Goal: Information Seeking & Learning: Learn about a topic

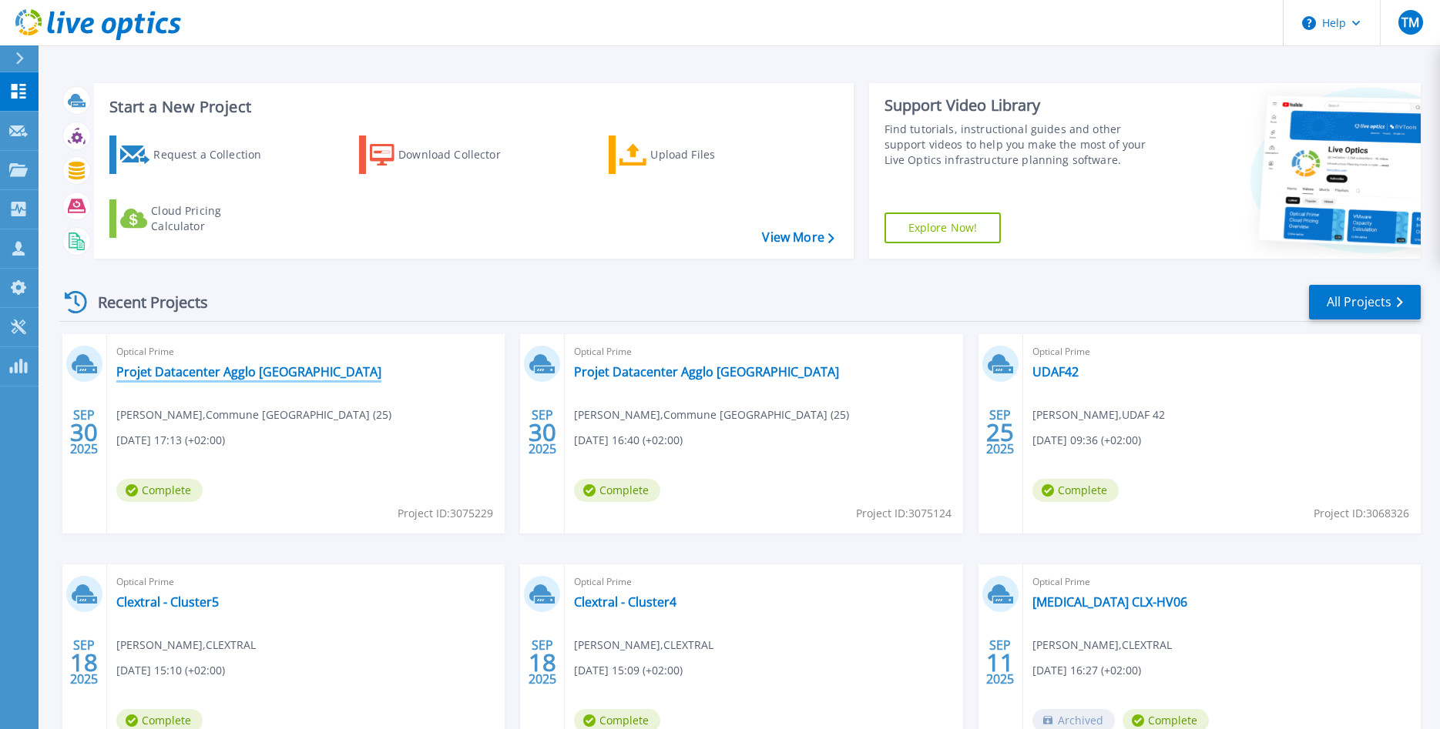
click at [193, 372] on link "Projet Datacenter Agglo [GEOGRAPHIC_DATA]" at bounding box center [248, 371] width 265 height 15
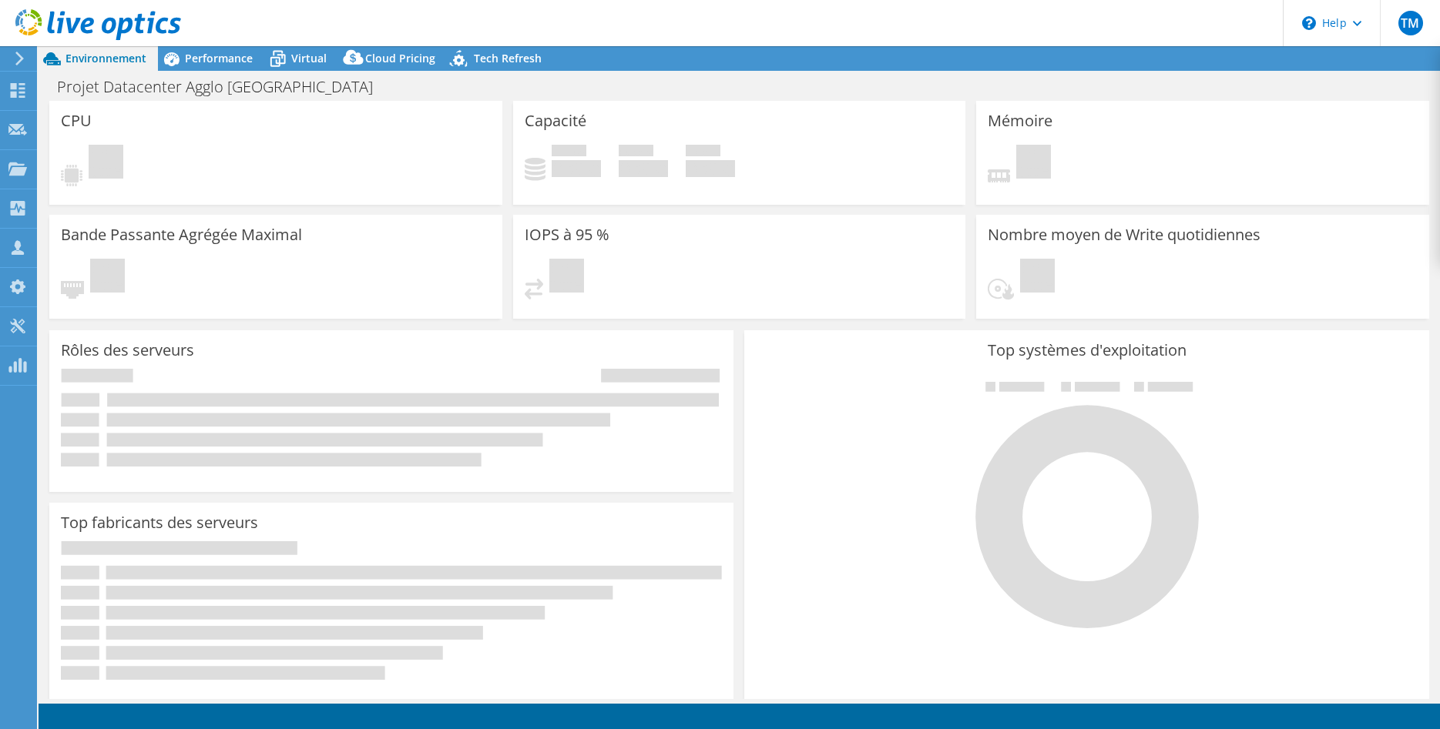
select select "USD"
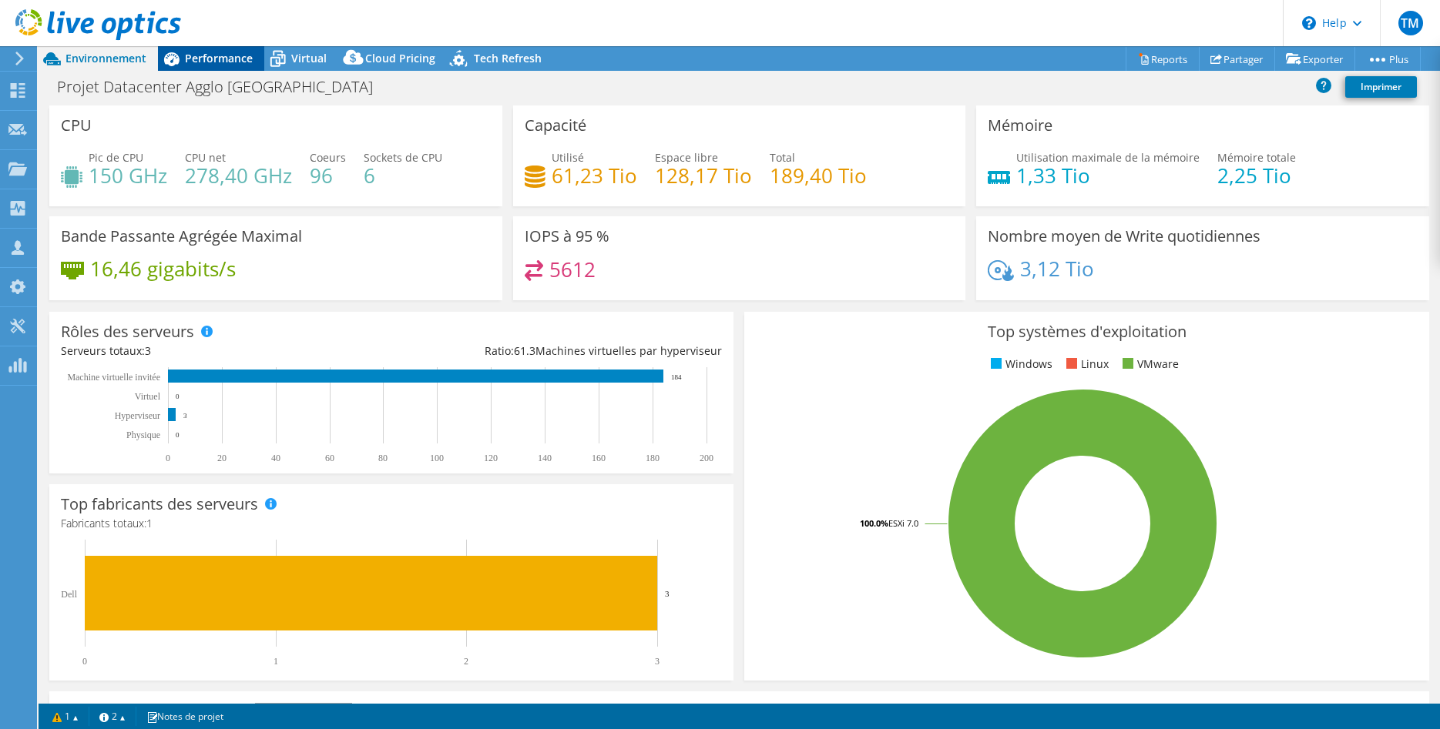
click at [212, 50] on div "Performance" at bounding box center [211, 58] width 106 height 25
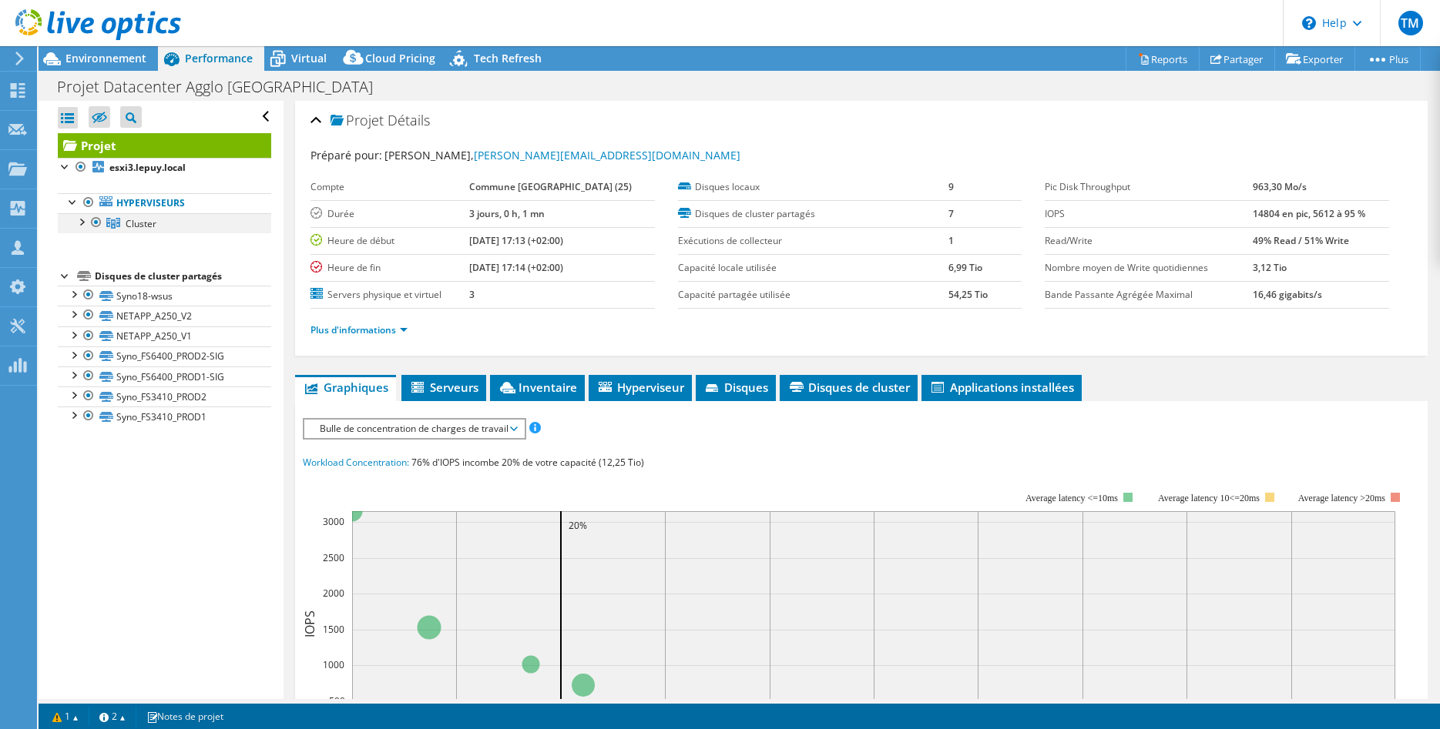
click at [79, 224] on div at bounding box center [80, 220] width 15 height 15
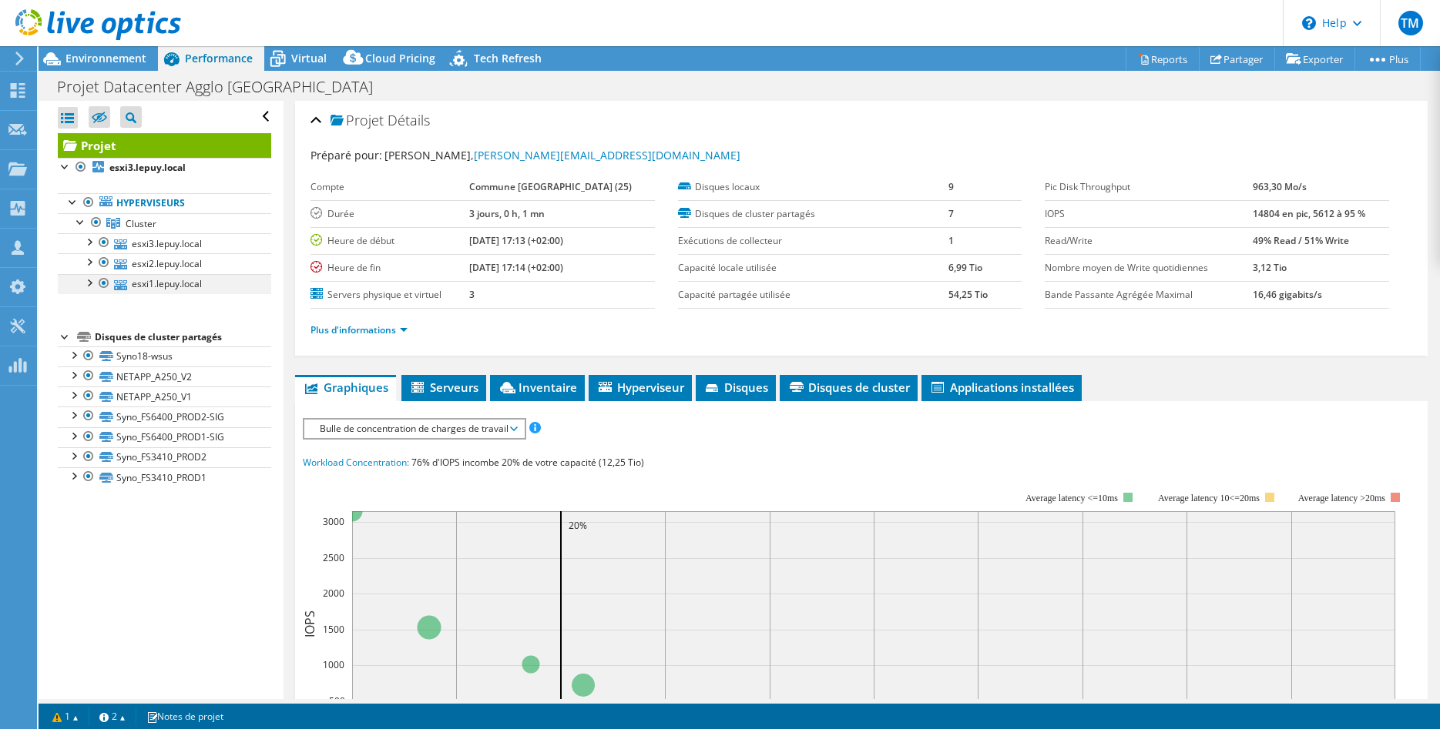
click at [90, 283] on div at bounding box center [88, 281] width 15 height 15
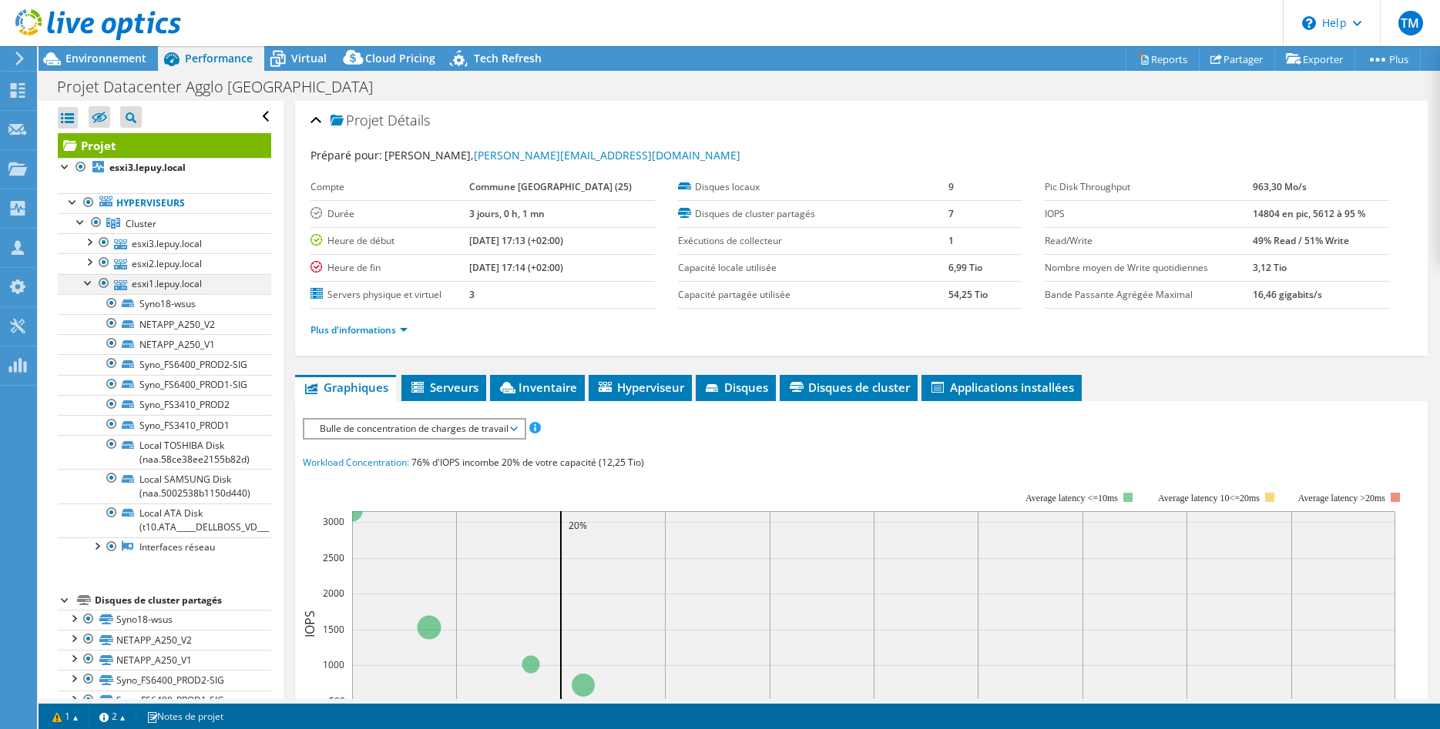
click at [90, 283] on div at bounding box center [88, 281] width 15 height 15
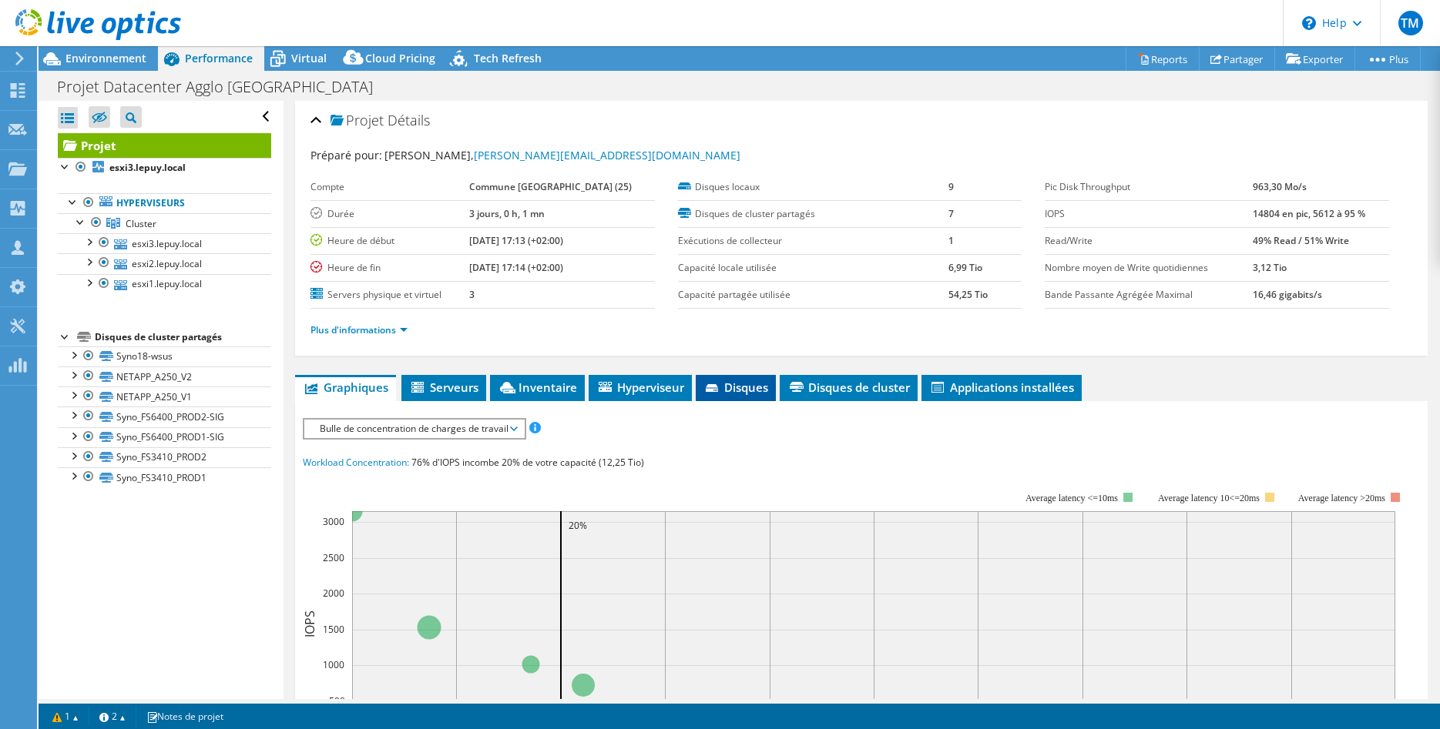
click at [732, 394] on span "Disques" at bounding box center [735, 387] width 65 height 15
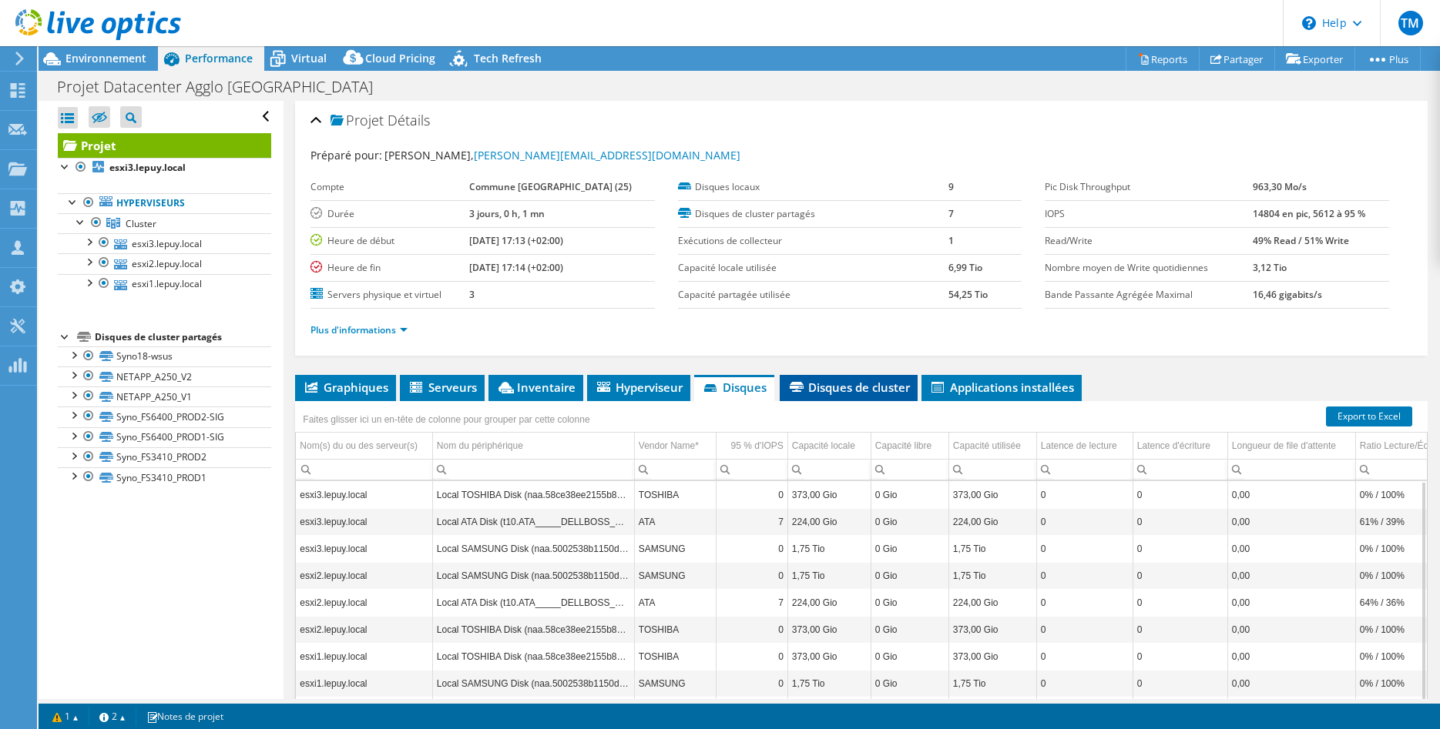
click at [860, 384] on span "Disques de cluster" at bounding box center [848, 387] width 122 height 15
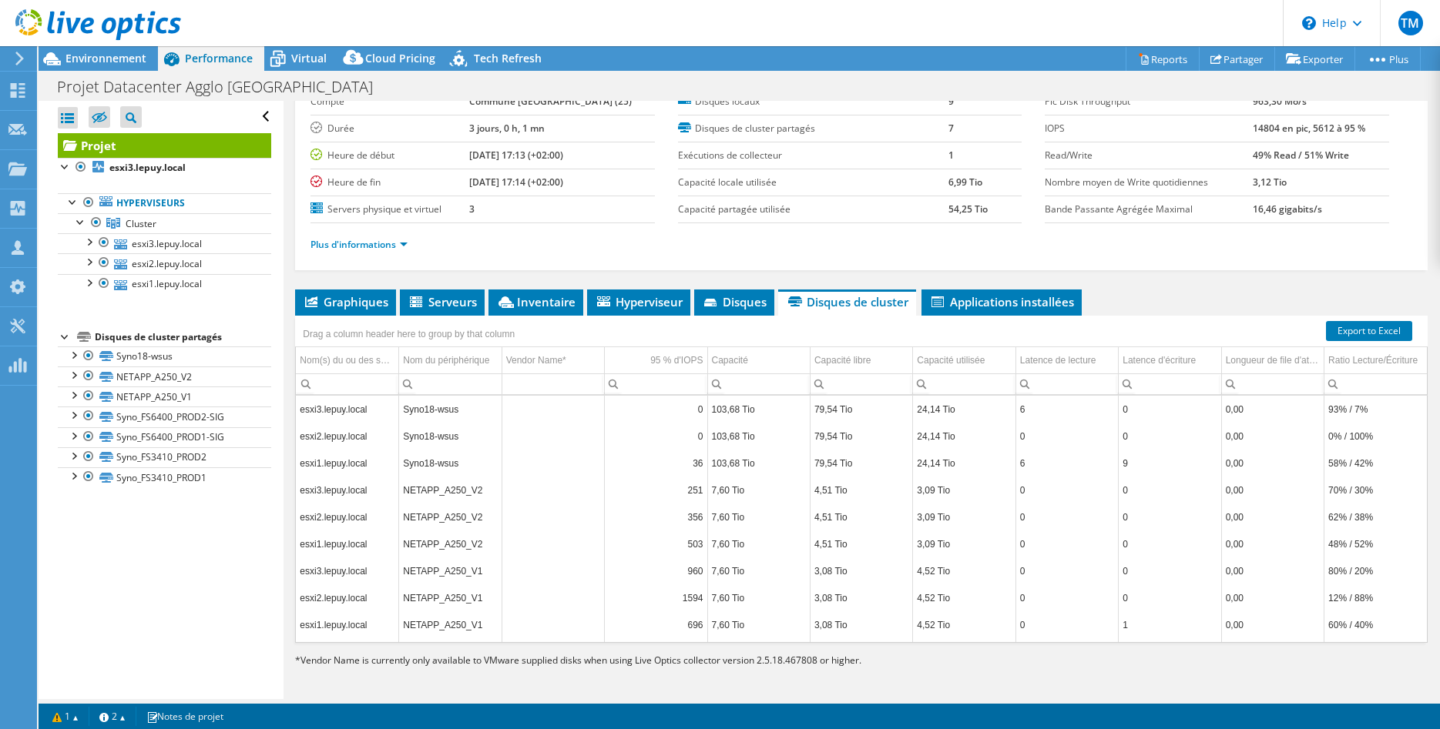
scroll to position [87, 0]
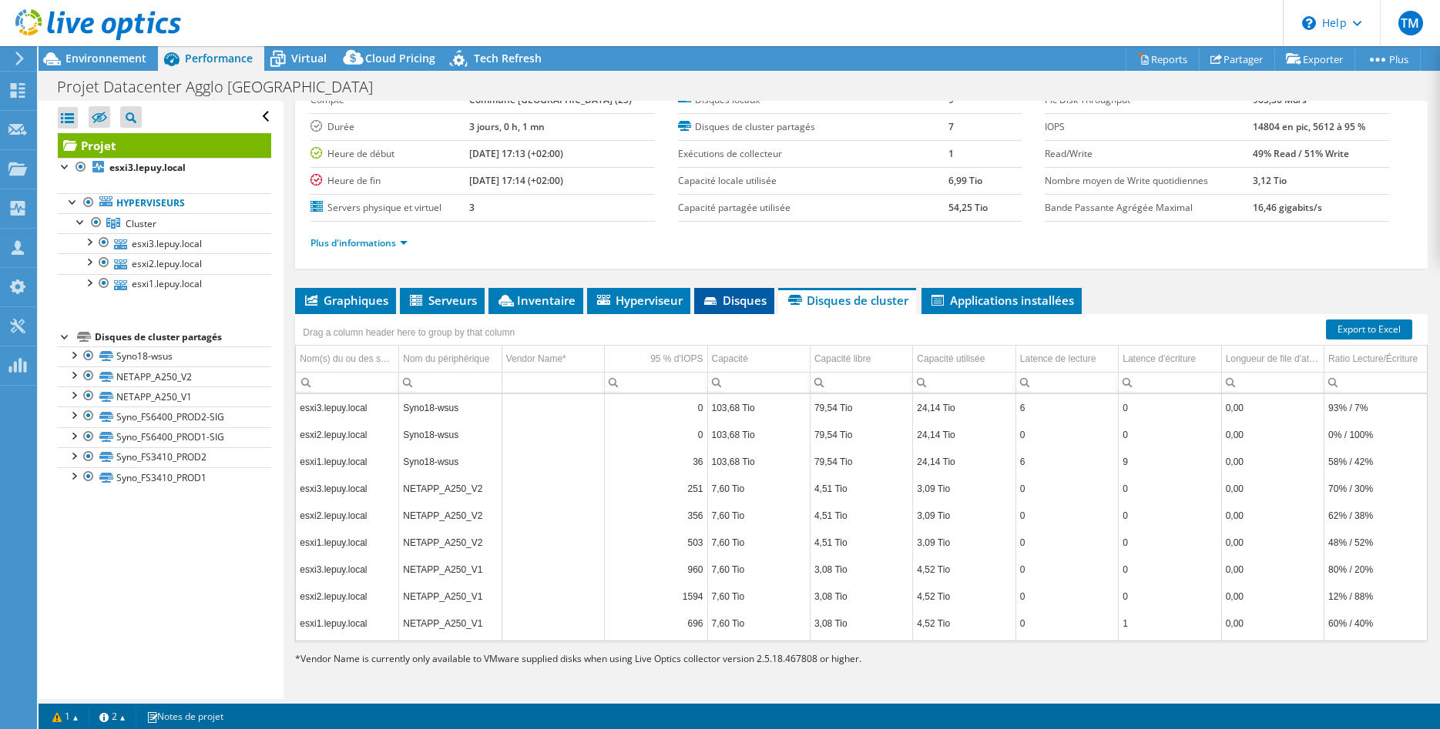
click at [735, 296] on span "Disques" at bounding box center [734, 300] width 65 height 15
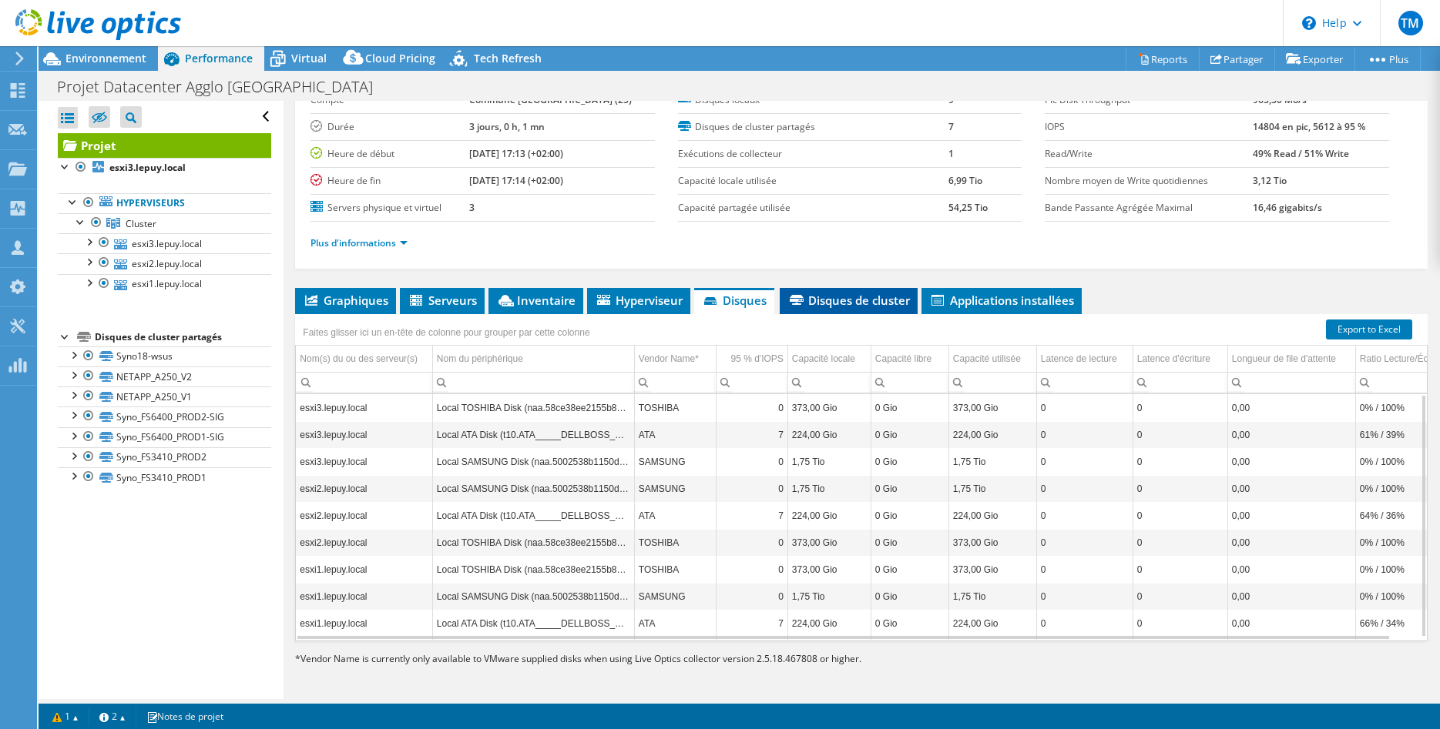
click at [847, 301] on span "Disques de cluster" at bounding box center [848, 300] width 122 height 15
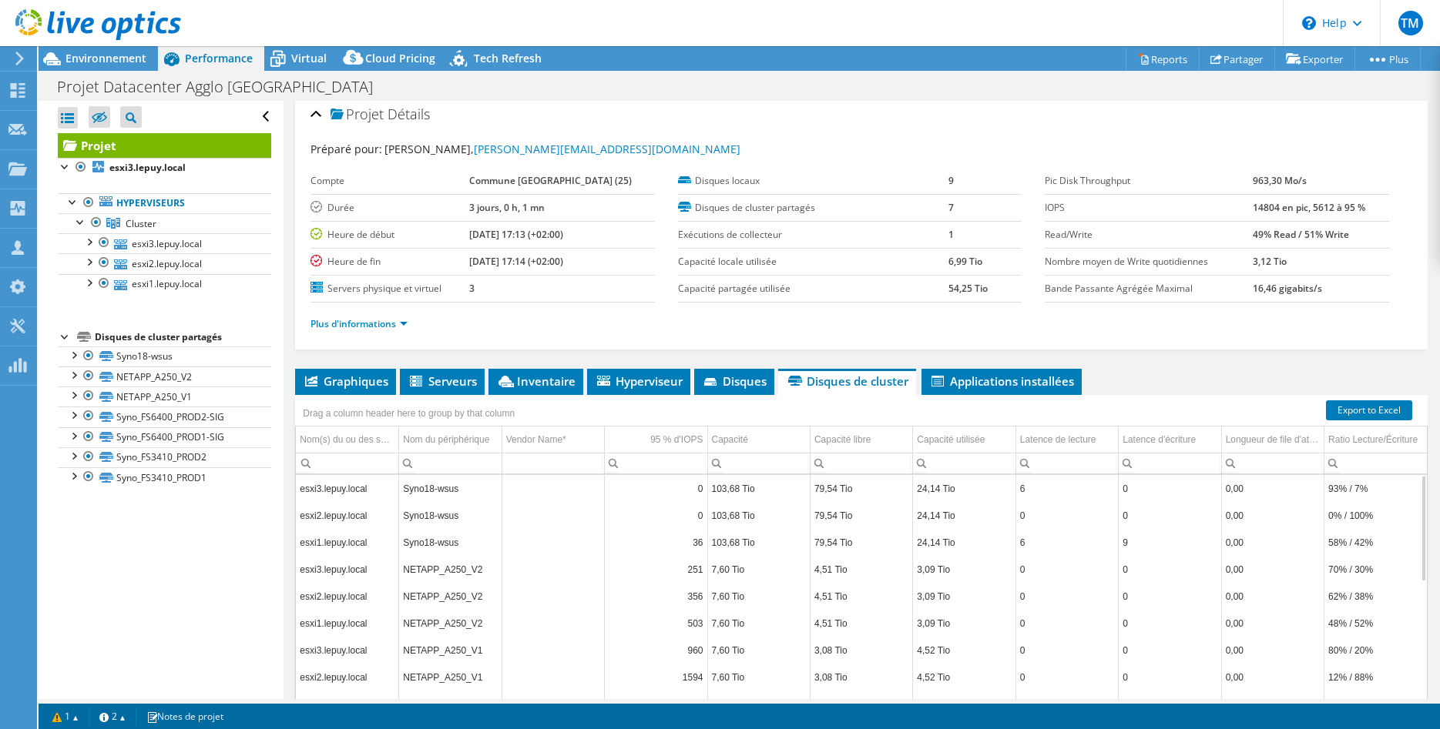
scroll to position [0, 0]
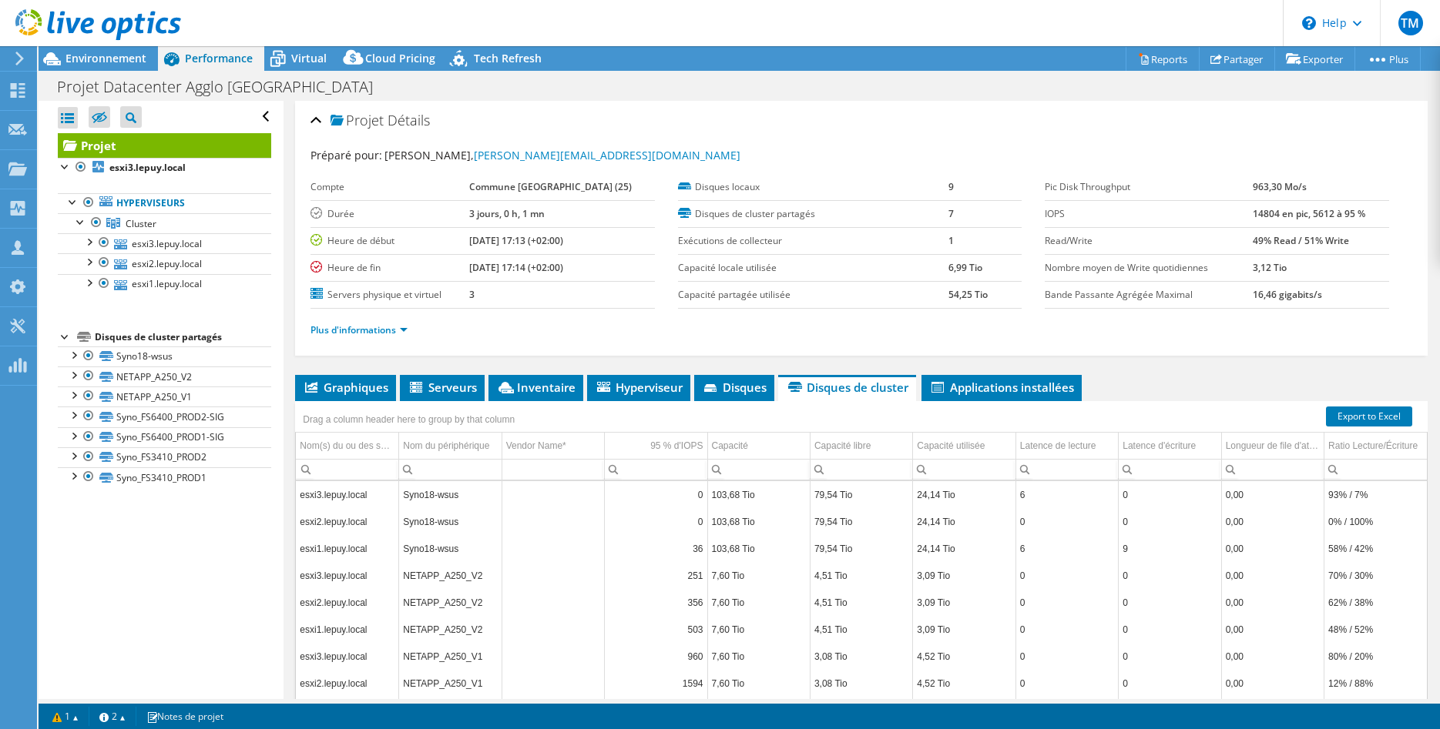
drag, startPoint x: 951, startPoint y: 444, endPoint x: 980, endPoint y: 461, distance: 32.8
click at [951, 445] on div "Capacité utilisée" at bounding box center [951, 446] width 68 height 18
click at [960, 447] on div "Capacité utilisée" at bounding box center [951, 446] width 68 height 18
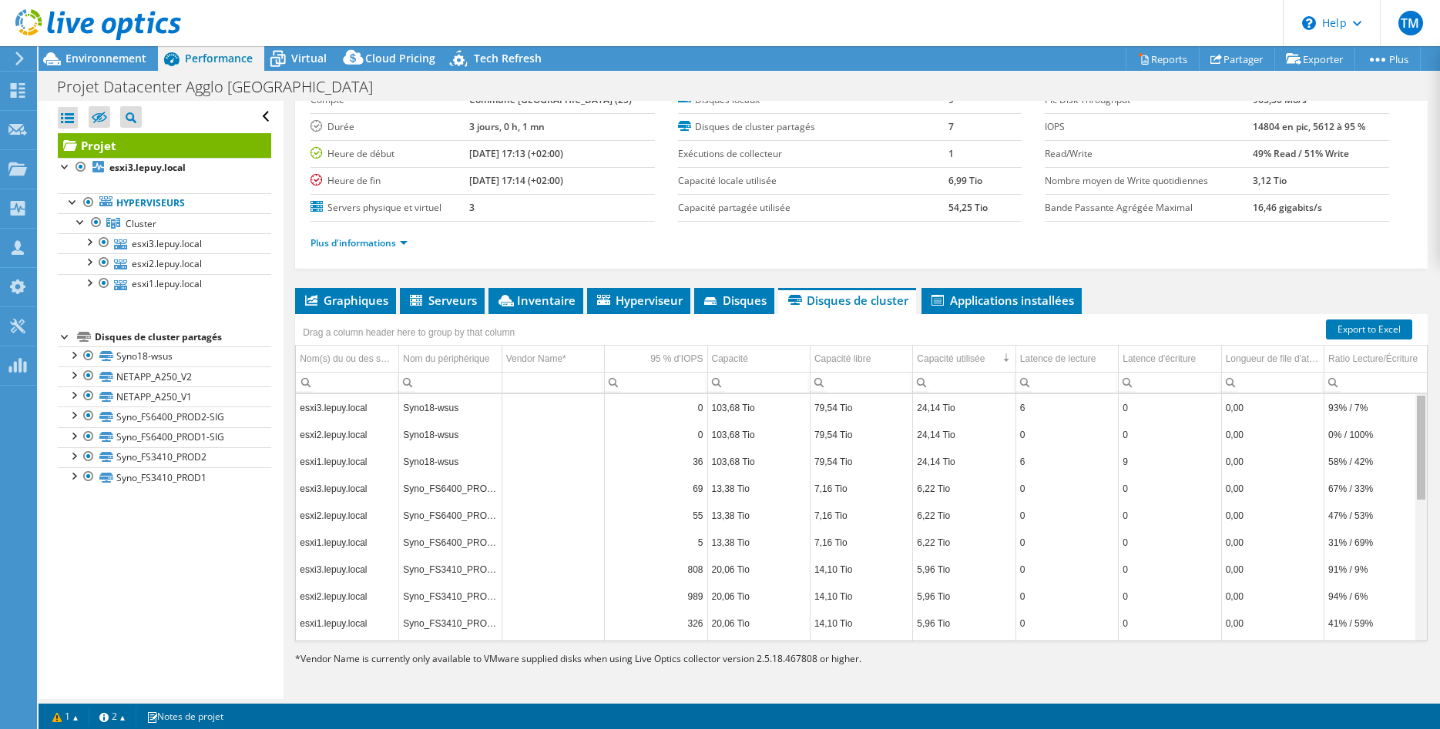
drag, startPoint x: 1424, startPoint y: 458, endPoint x: 1432, endPoint y: 421, distance: 37.8
click at [1432, 421] on body "TM Partenaire Thierry Martinaud tmartinaud@abicom.fr ABICOM Informatique My Pro…" at bounding box center [720, 364] width 1440 height 729
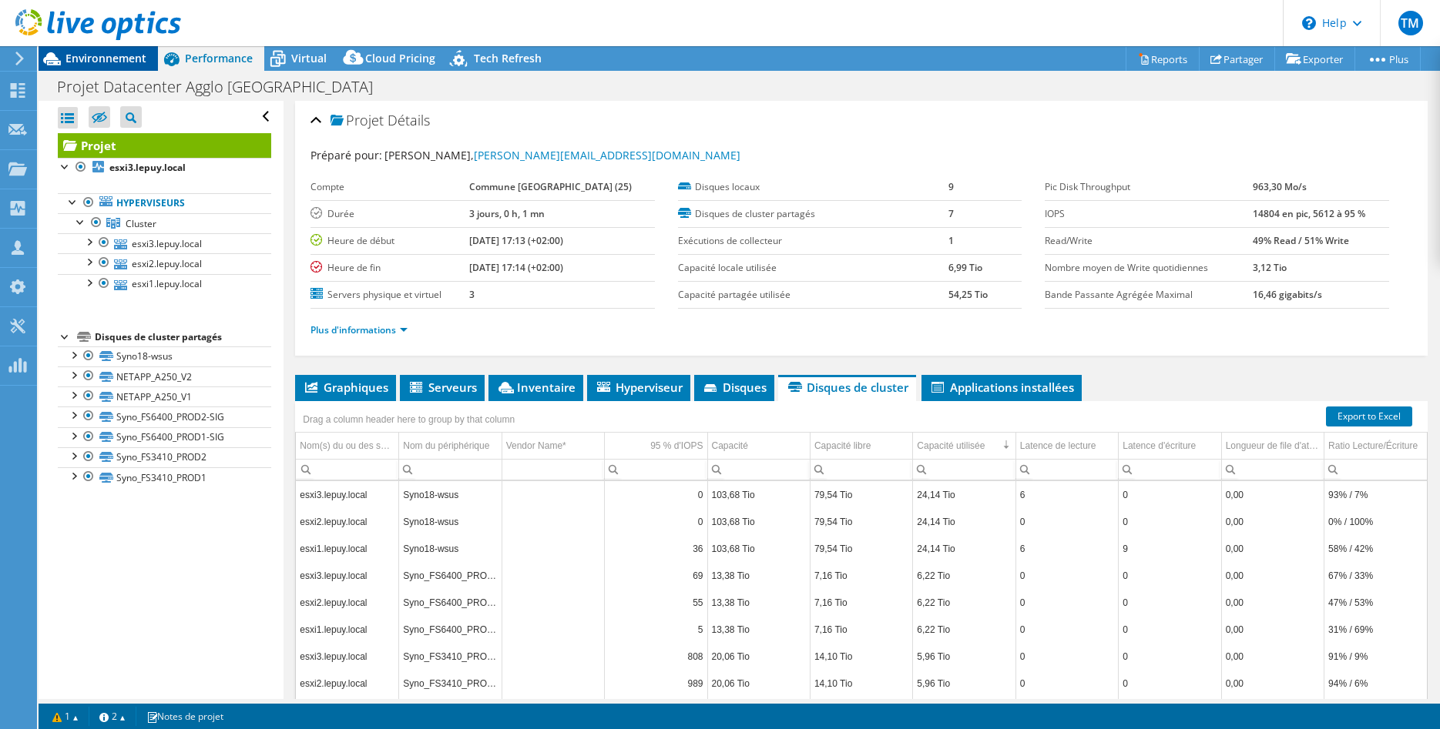
click at [95, 60] on span "Environnement" at bounding box center [105, 58] width 81 height 15
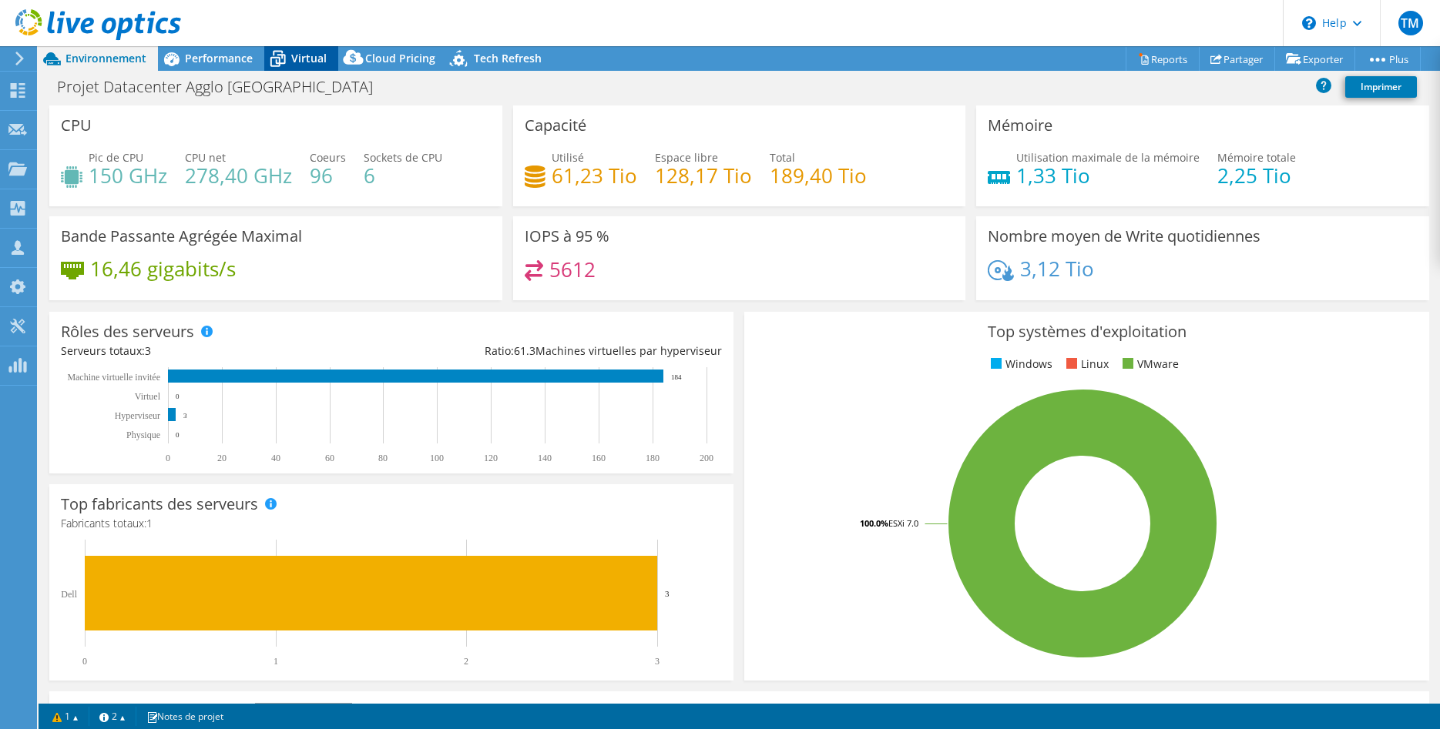
click at [294, 61] on span "Virtual" at bounding box center [308, 58] width 35 height 15
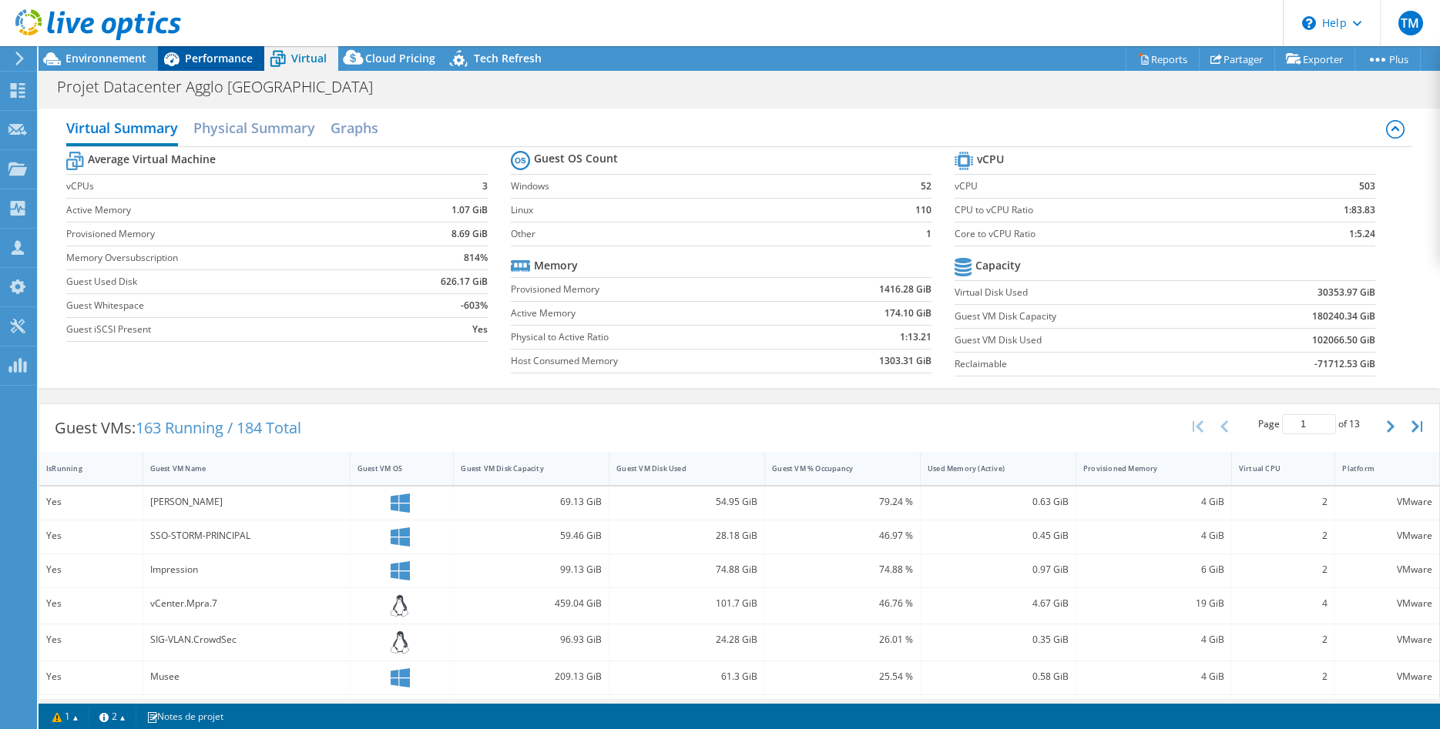
click at [200, 60] on span "Performance" at bounding box center [219, 58] width 68 height 15
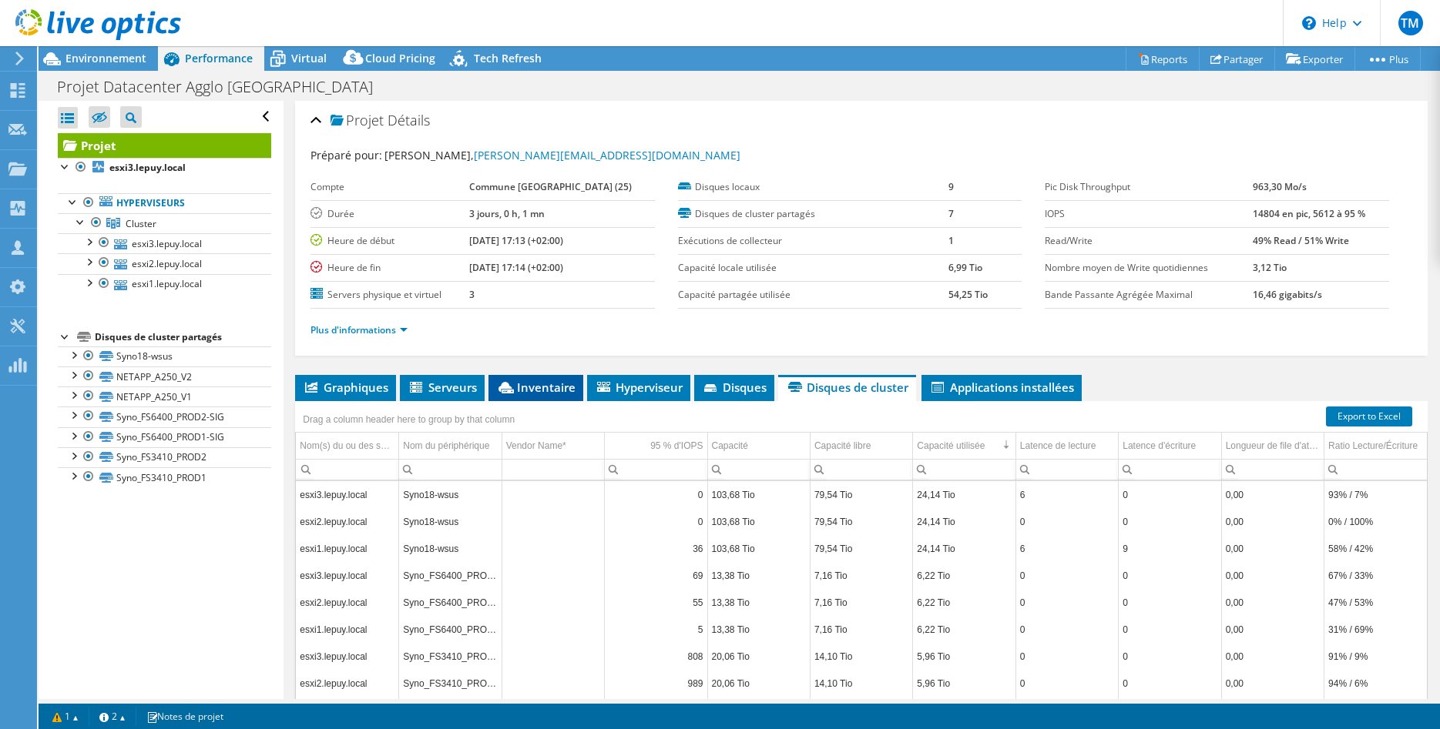
click at [548, 391] on span "Inventaire" at bounding box center [535, 387] width 79 height 15
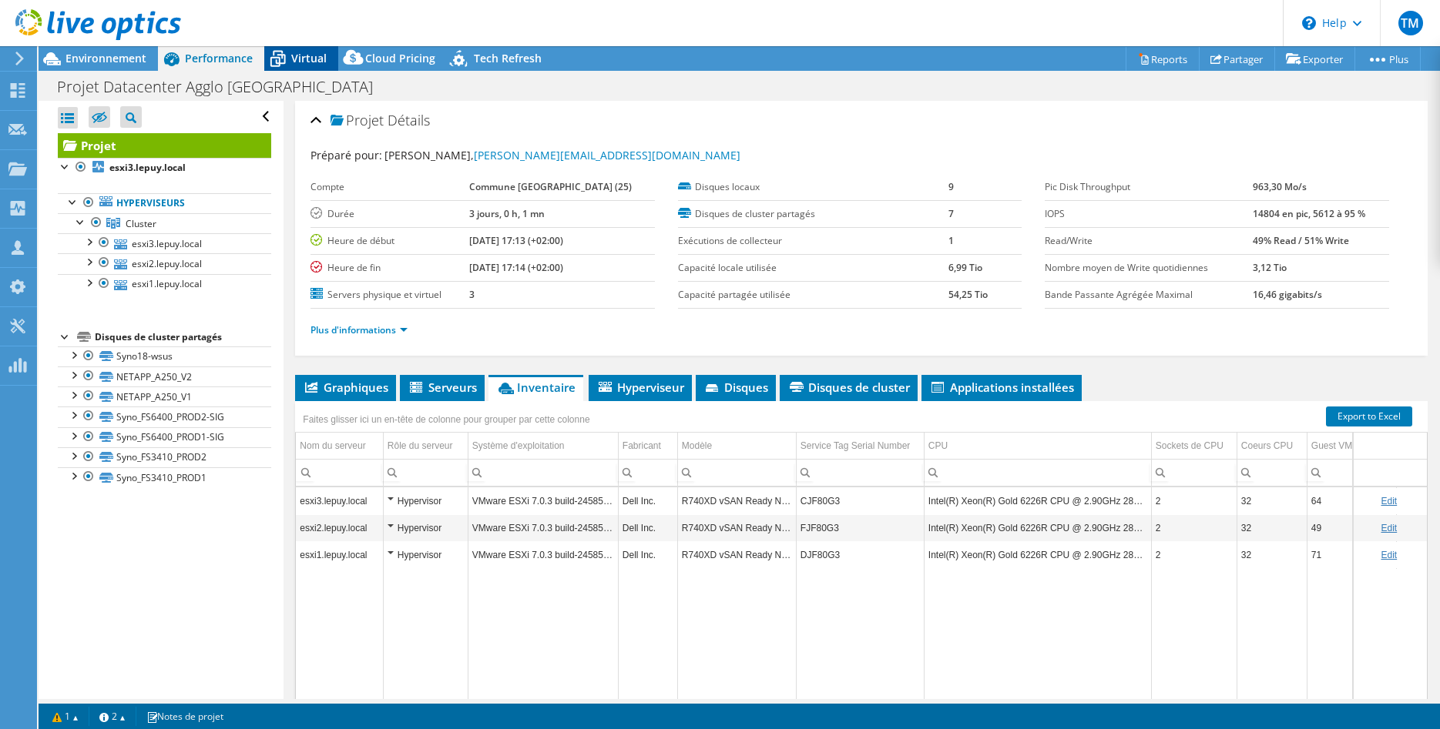
click at [298, 52] on span "Virtual" at bounding box center [308, 58] width 35 height 15
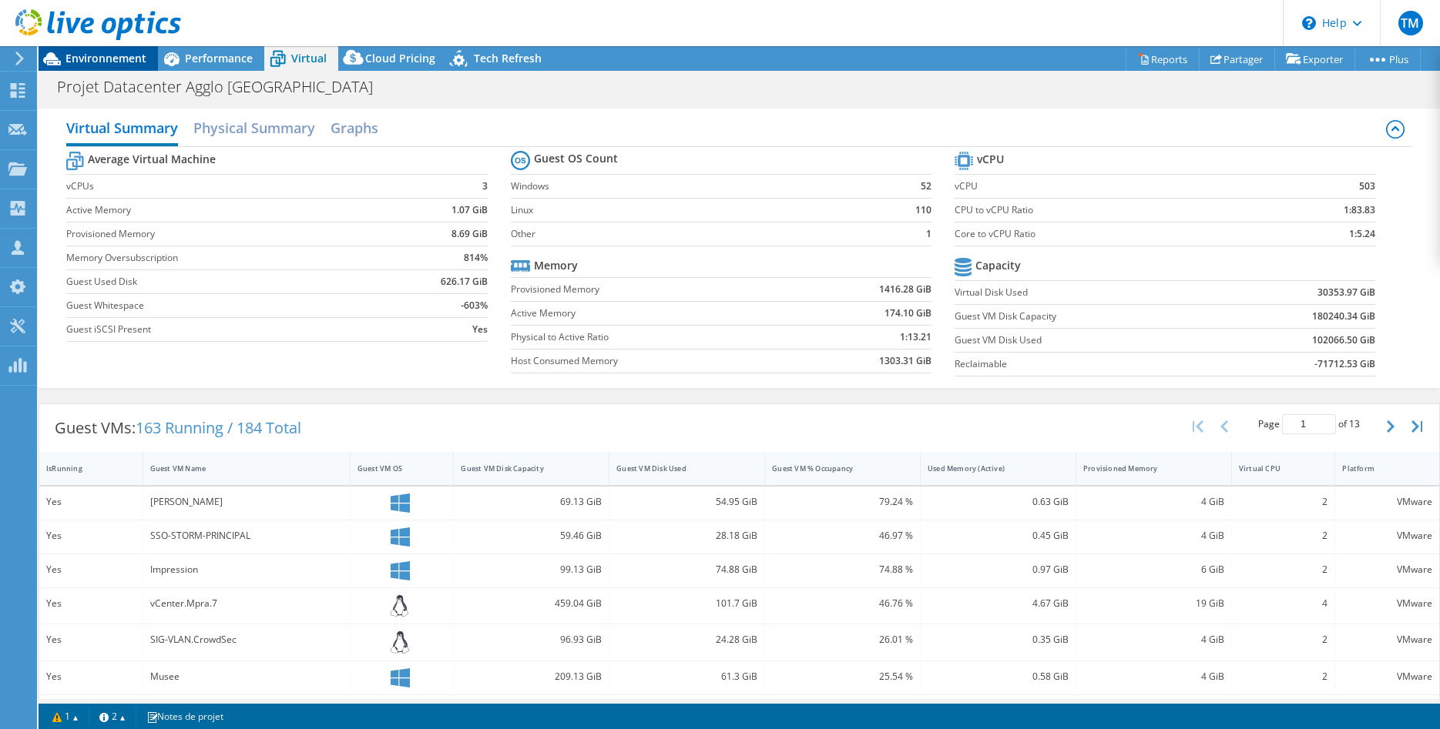
click at [89, 60] on span "Environnement" at bounding box center [105, 58] width 81 height 15
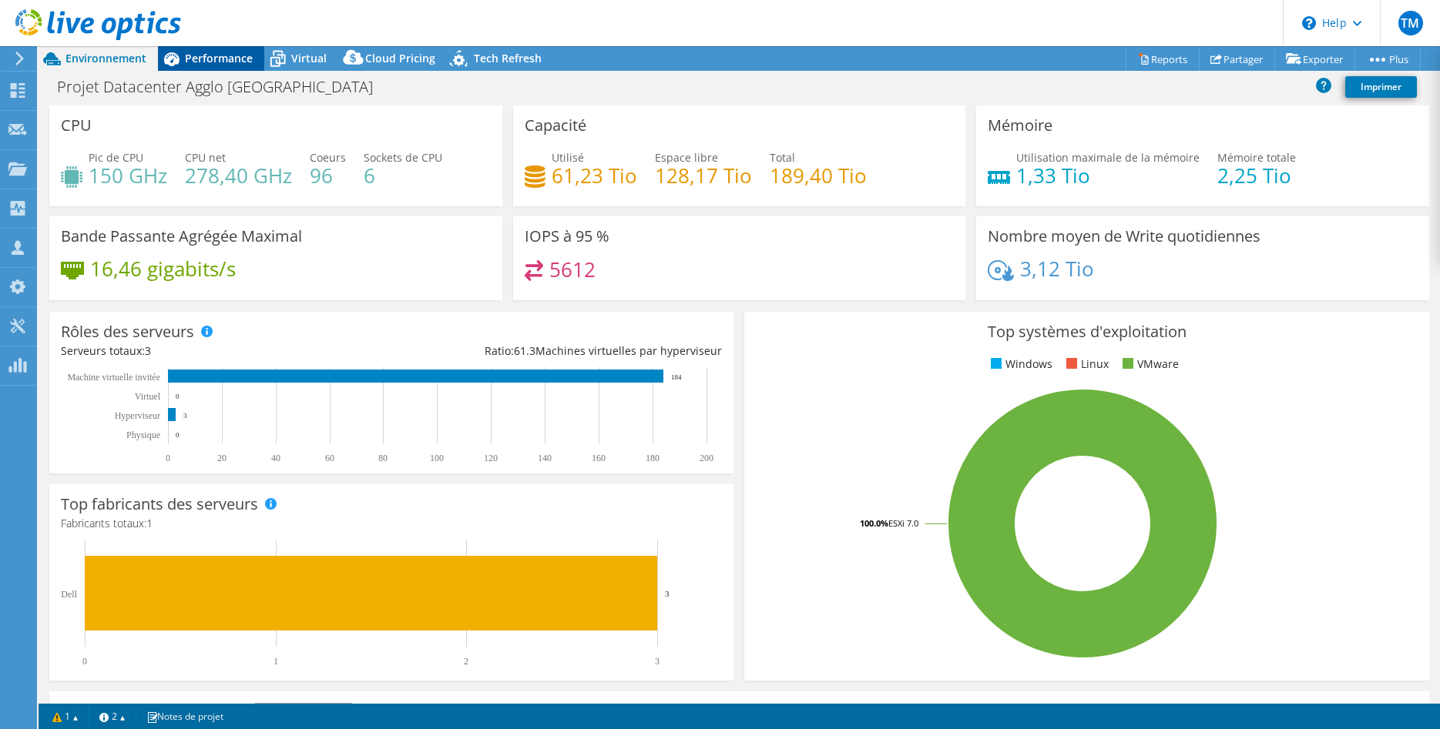
click at [210, 63] on span "Performance" at bounding box center [219, 58] width 68 height 15
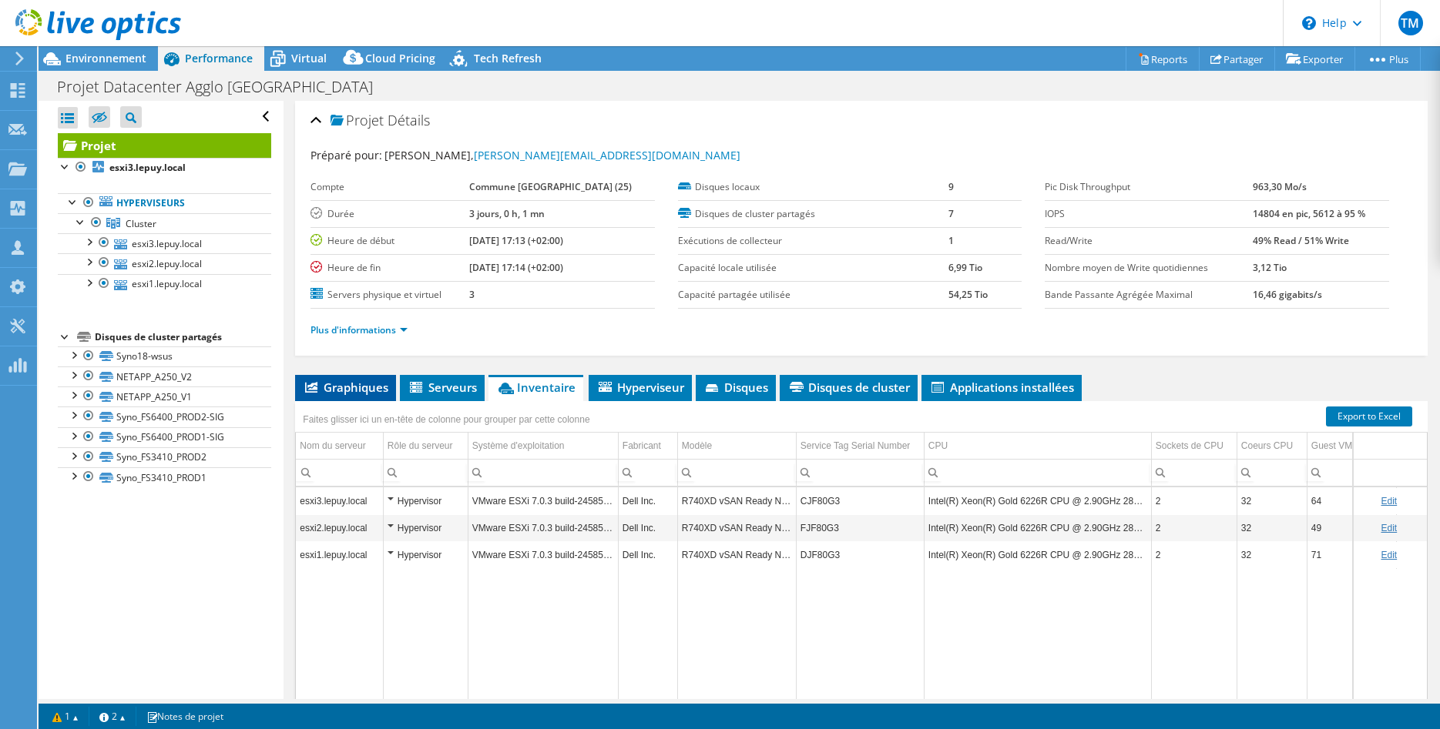
click at [324, 387] on span "Graphiques" at bounding box center [346, 387] width 86 height 15
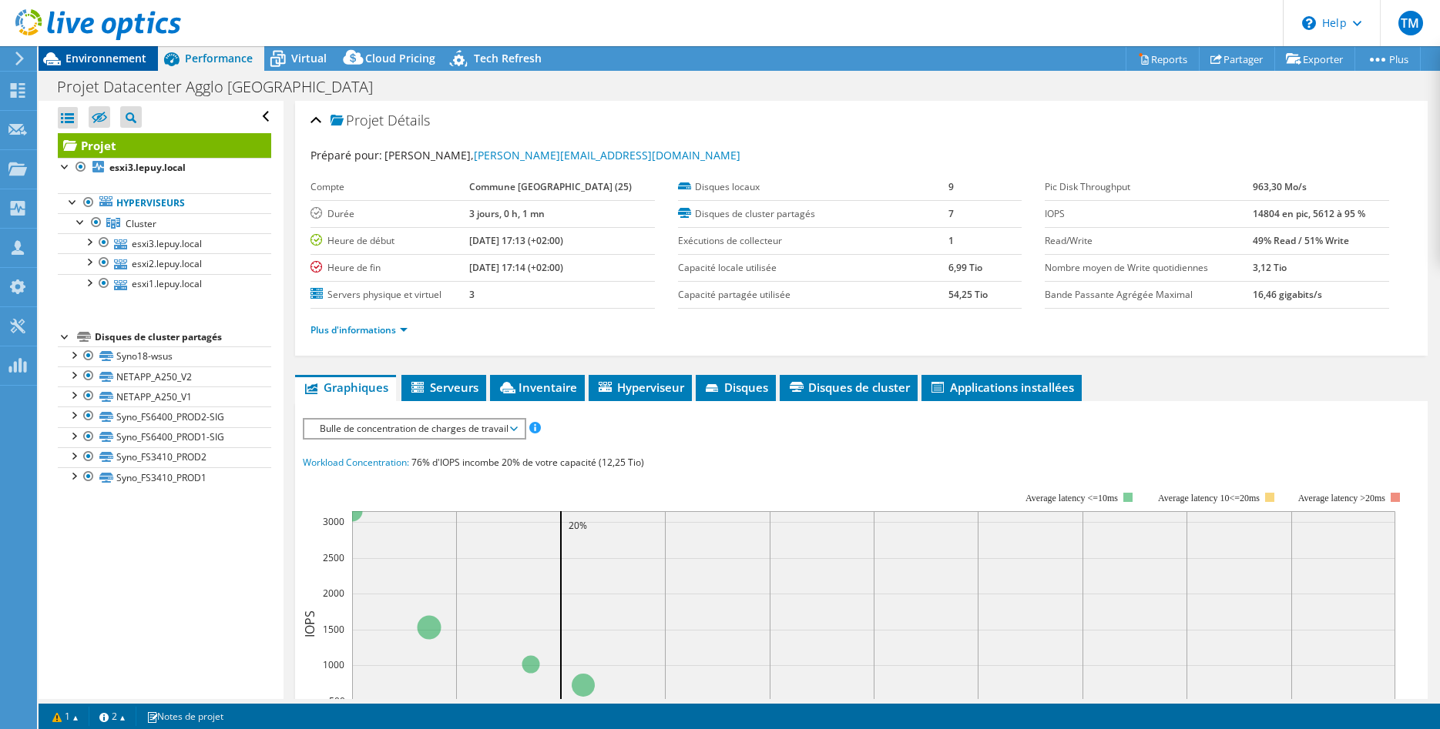
click at [96, 56] on span "Environnement" at bounding box center [105, 58] width 81 height 15
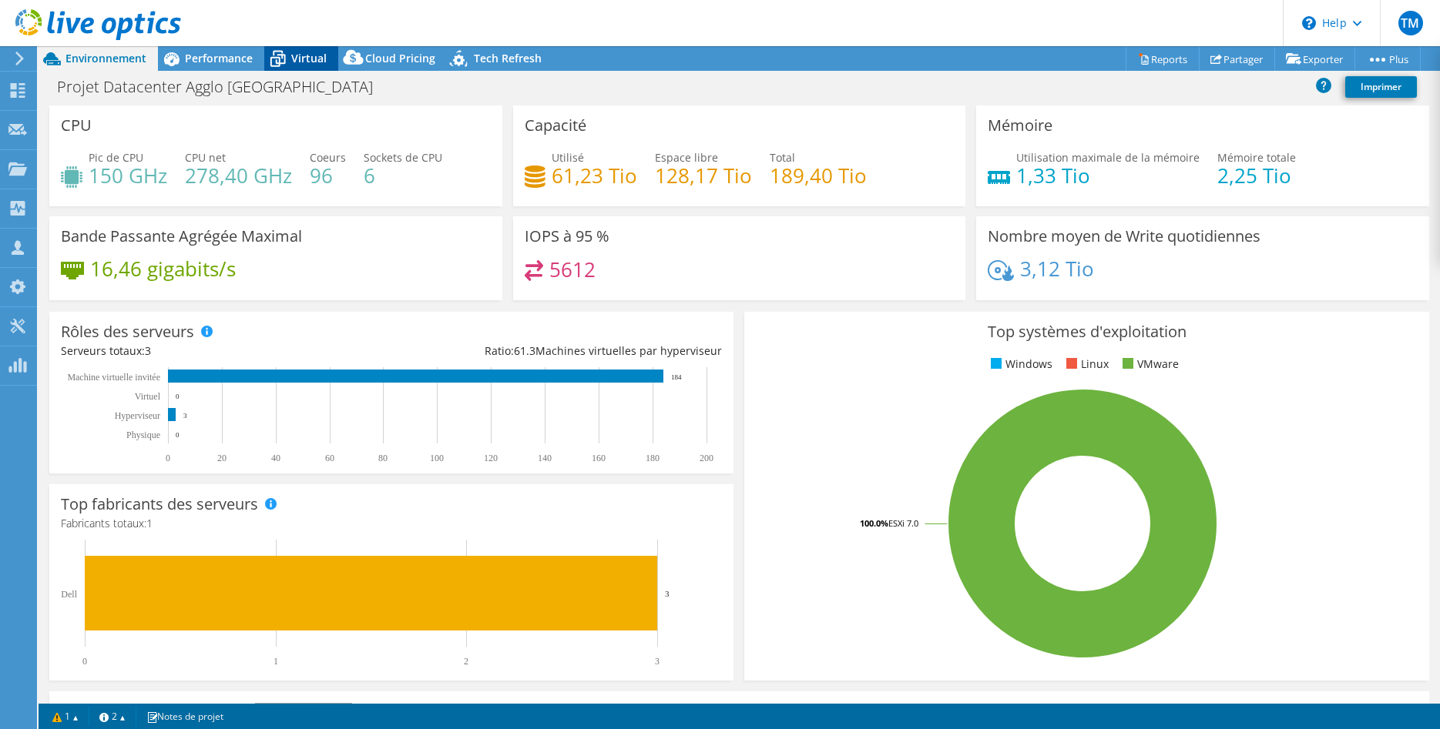
click at [306, 55] on span "Virtual" at bounding box center [308, 58] width 35 height 15
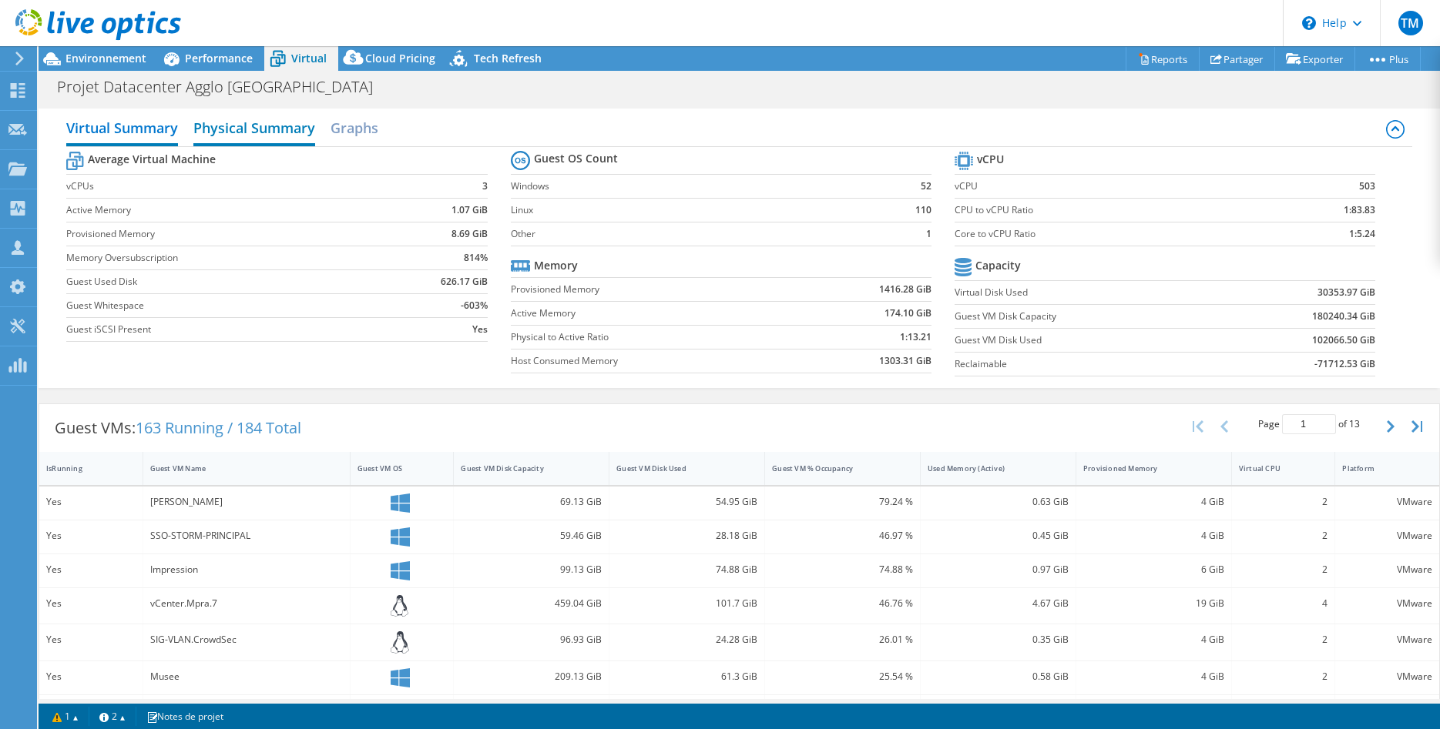
click at [250, 132] on h2 "Physical Summary" at bounding box center [254, 129] width 122 height 34
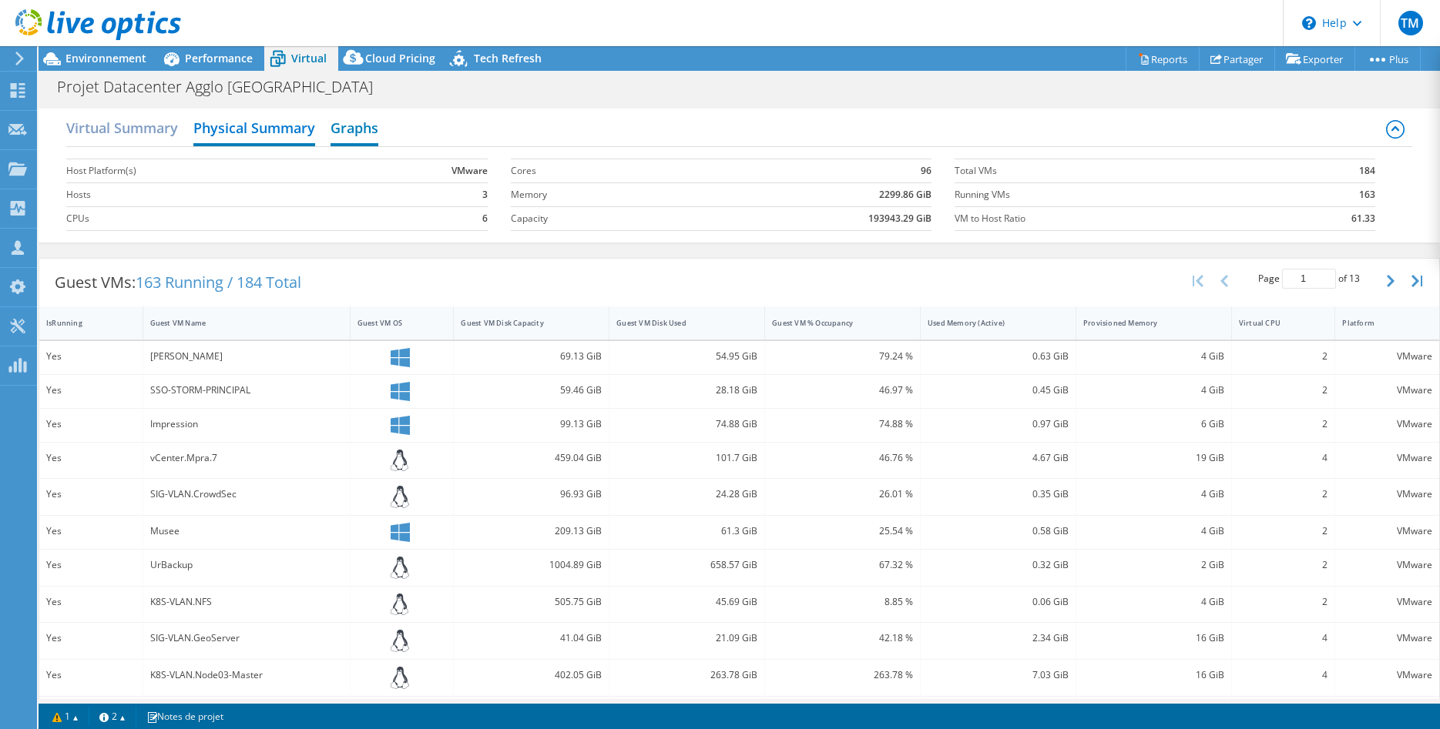
click at [357, 132] on h2 "Graphs" at bounding box center [354, 129] width 48 height 34
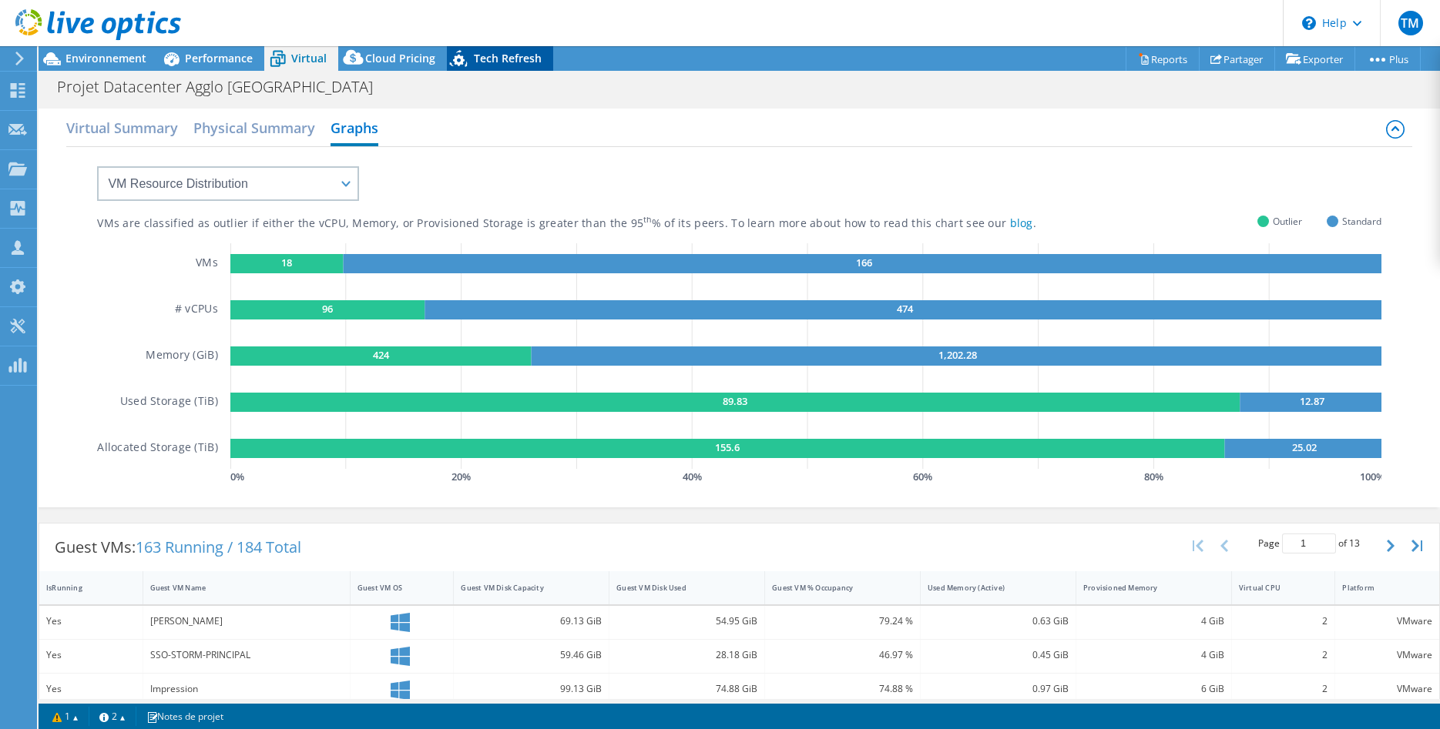
click at [505, 62] on span "Tech Refresh" at bounding box center [508, 58] width 68 height 15
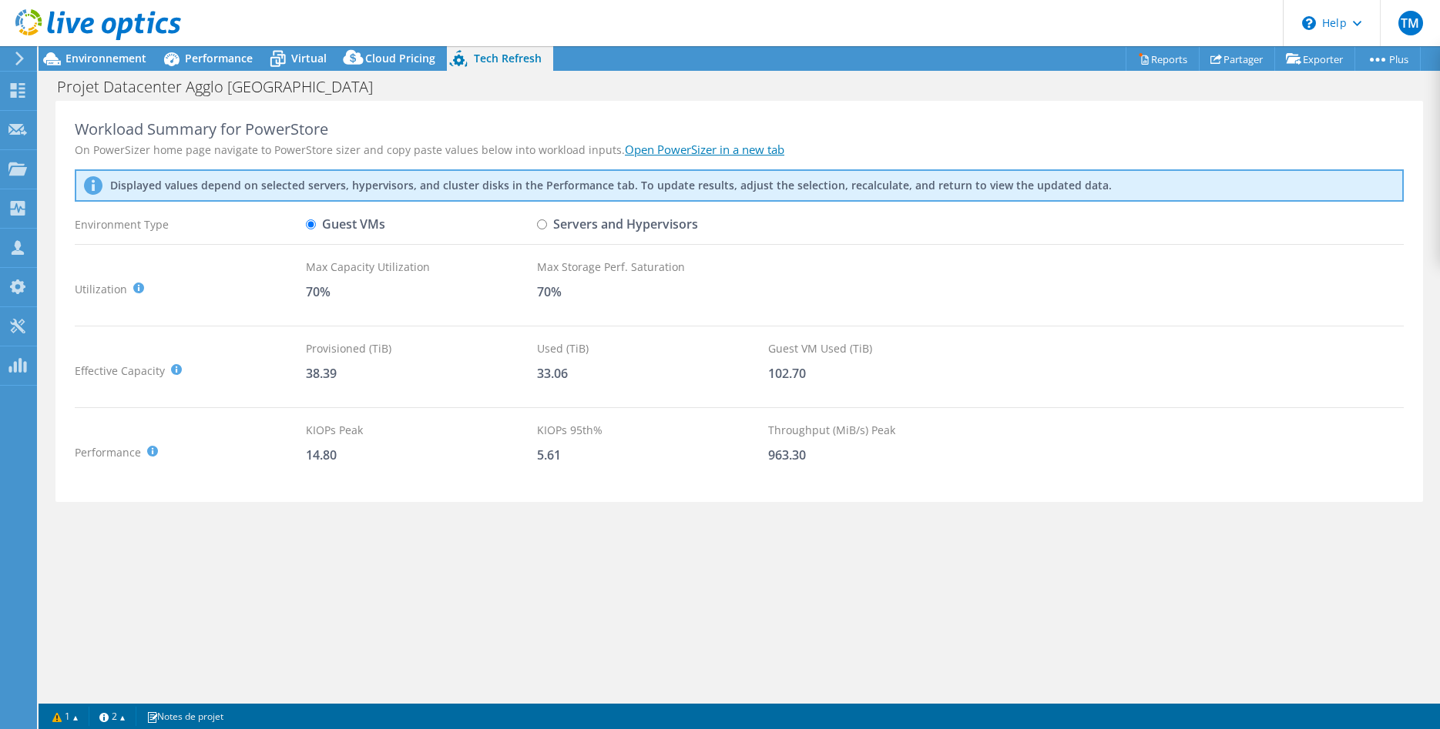
click at [550, 223] on label "Servers and Hypervisors" at bounding box center [617, 224] width 161 height 27
click at [547, 223] on input "Servers and Hypervisors" at bounding box center [542, 225] width 10 height 10
radio input "true"
click at [92, 56] on span "Environnement" at bounding box center [105, 58] width 81 height 15
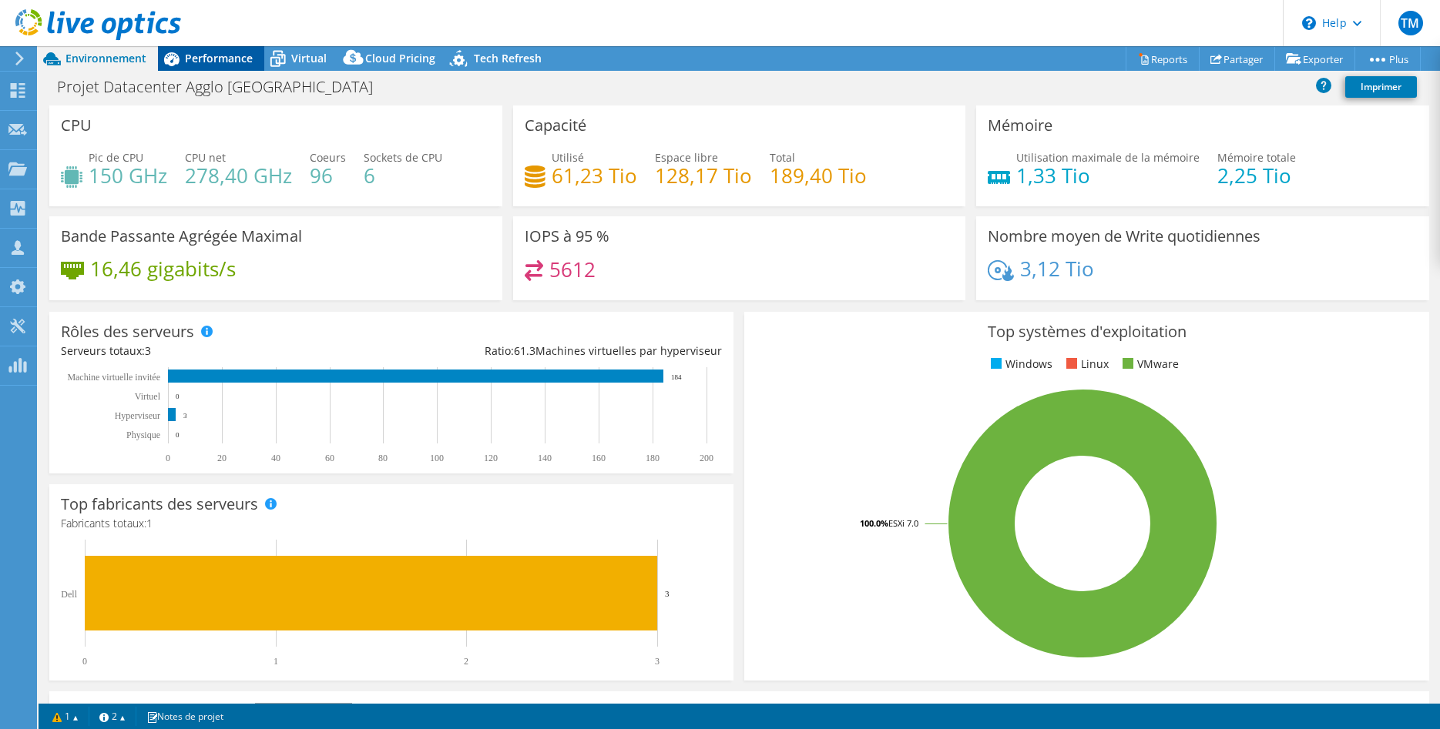
click at [205, 59] on span "Performance" at bounding box center [219, 58] width 68 height 15
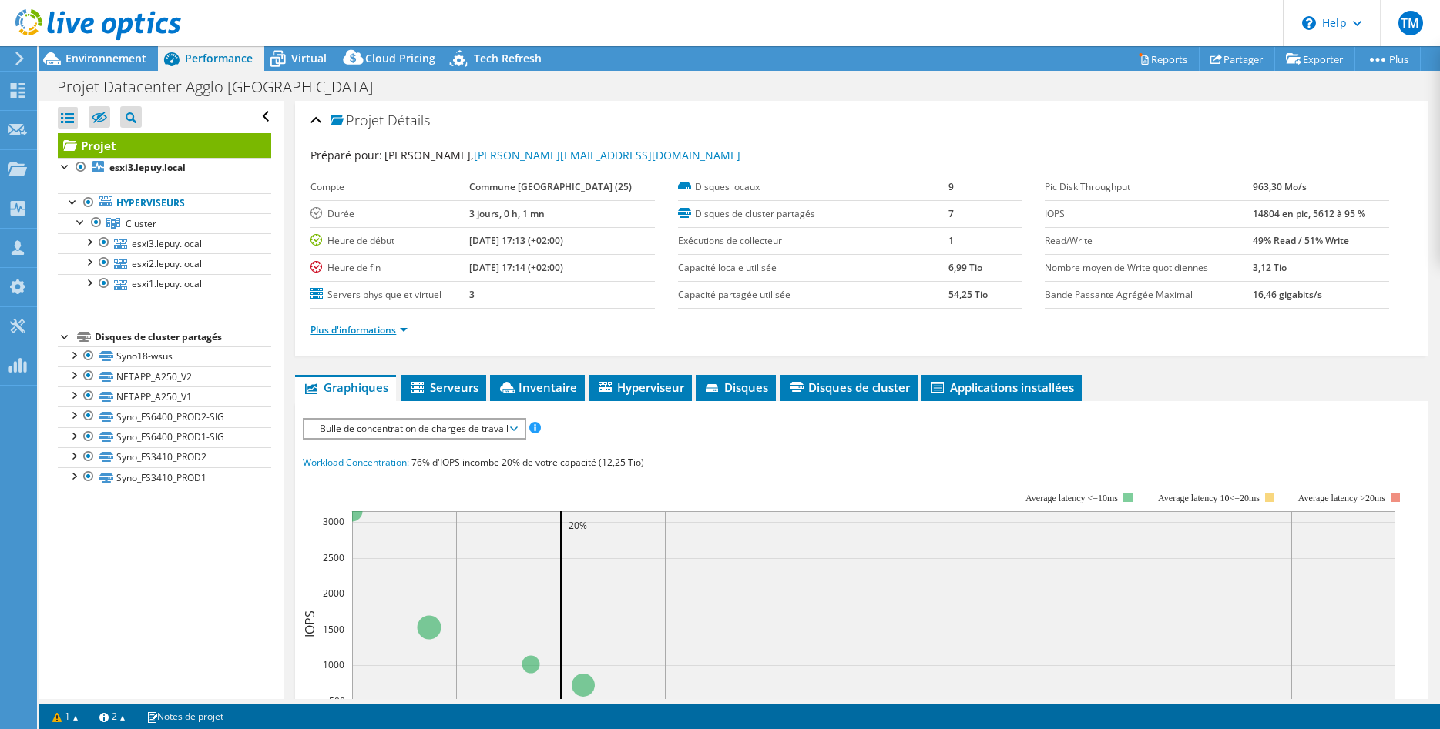
click at [339, 330] on link "Plus d'informations" at bounding box center [358, 330] width 97 height 13
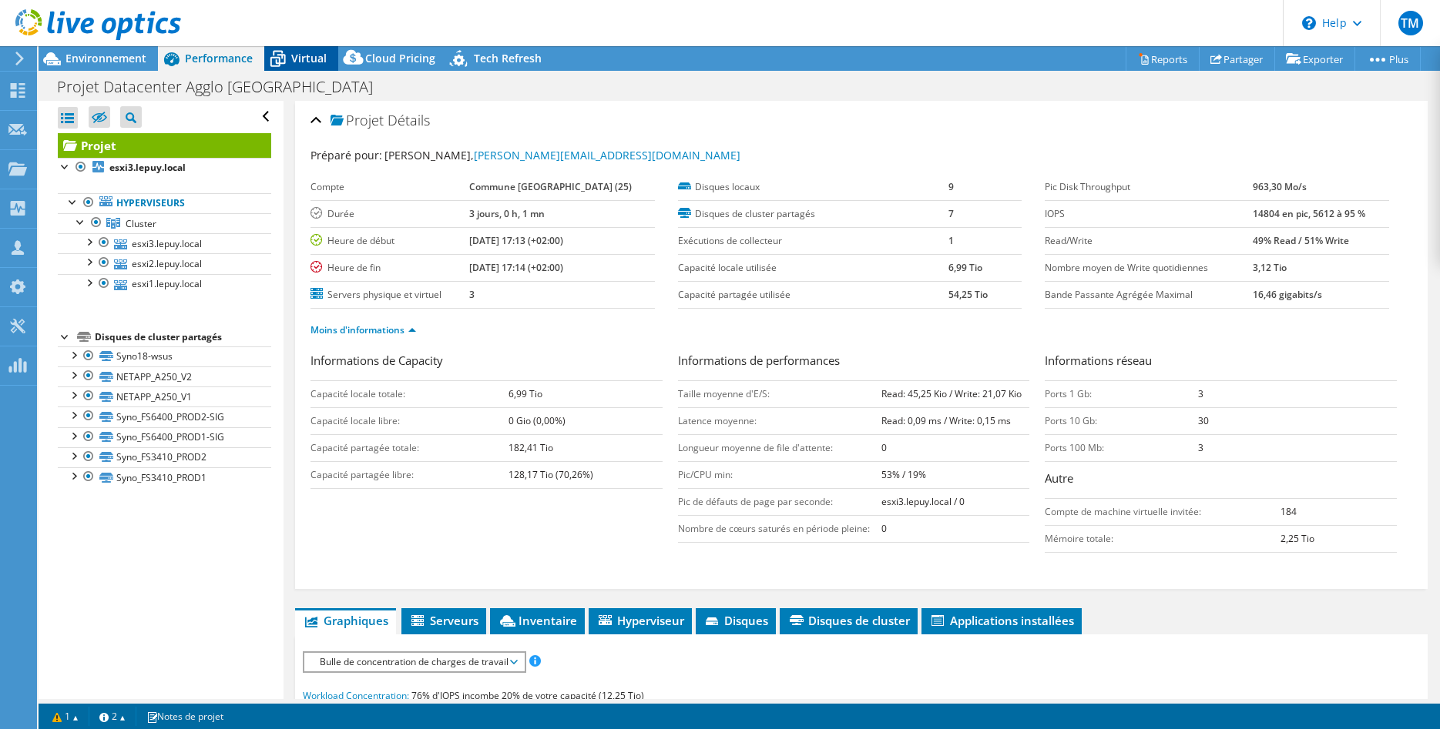
click at [296, 57] on span "Virtual" at bounding box center [308, 58] width 35 height 15
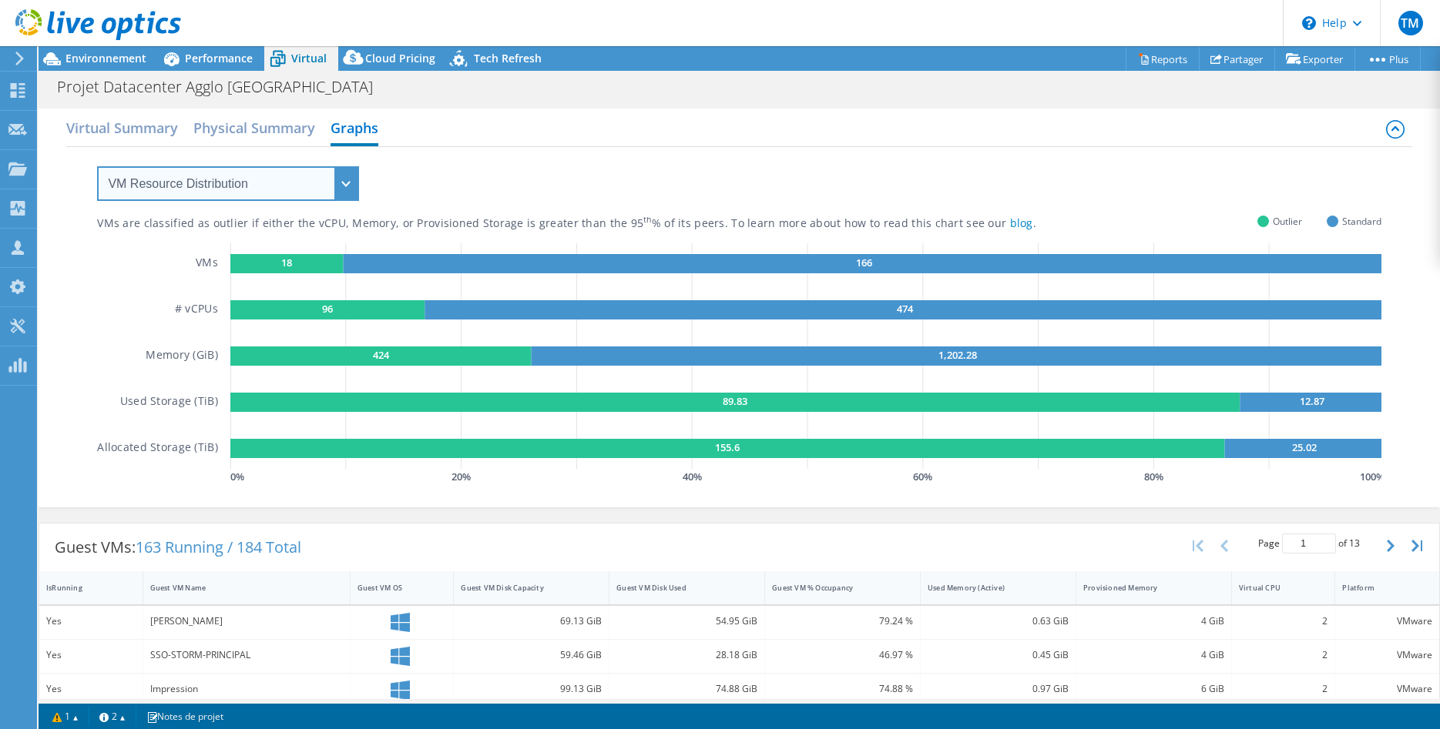
select select "Over Provisioning"
click option "Over Provisioning" at bounding box center [0, 0] width 0 height 0
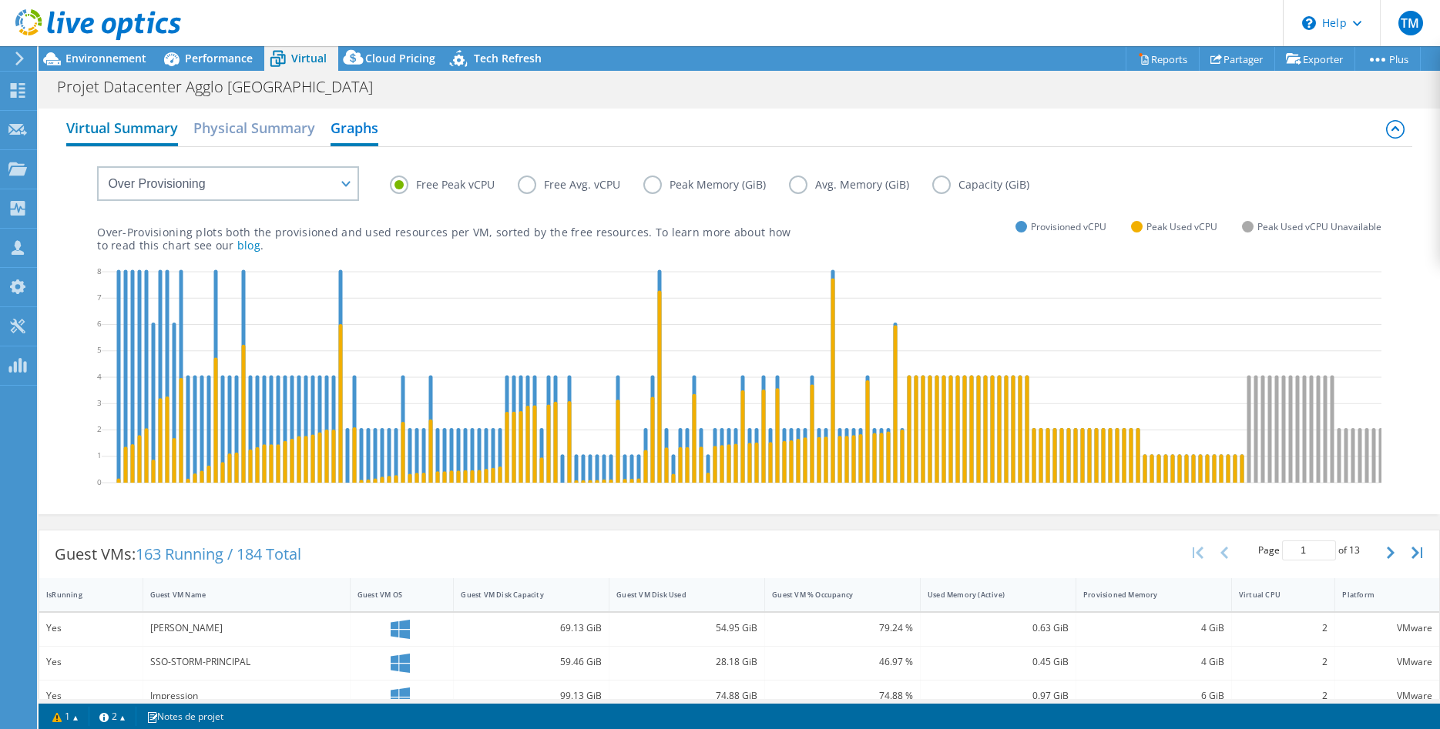
click at [102, 122] on h2 "Virtual Summary" at bounding box center [122, 129] width 112 height 34
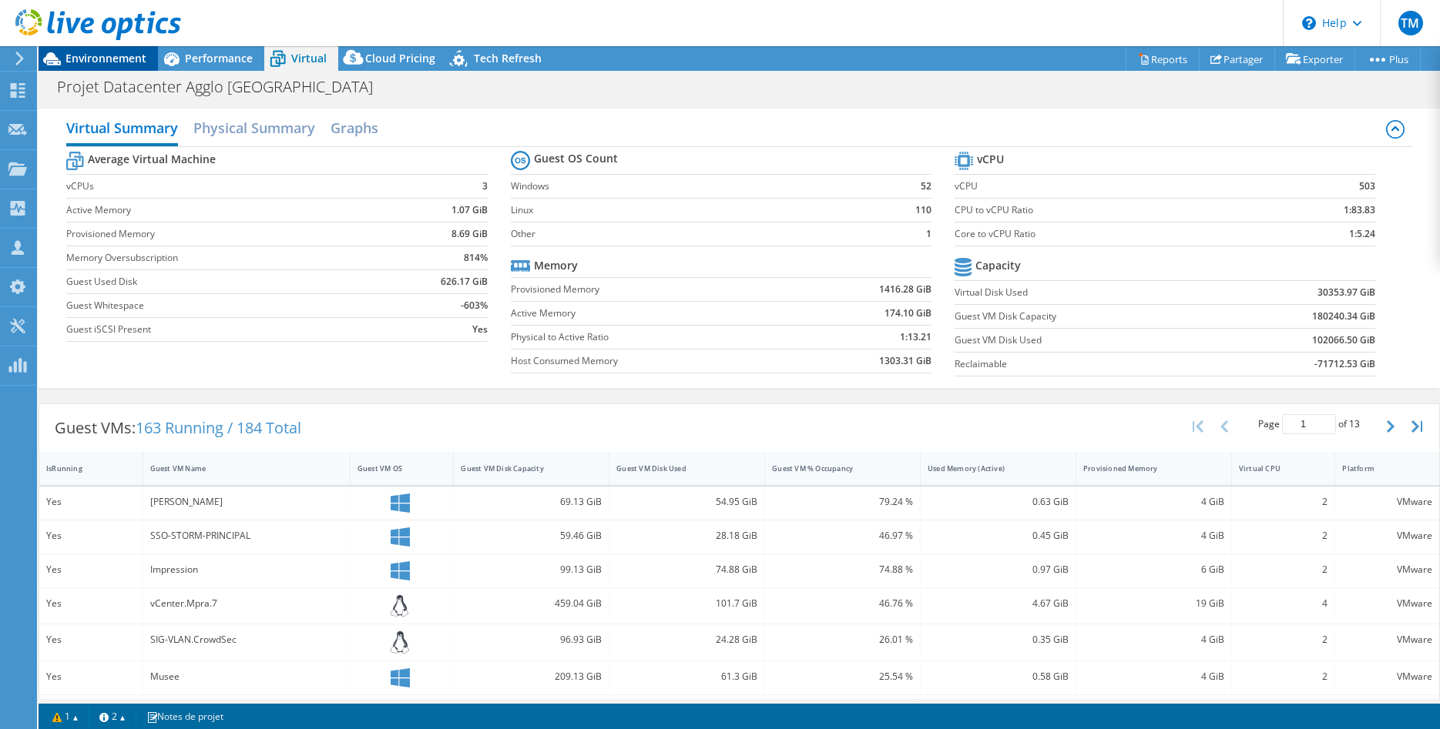
click at [90, 56] on span "Environnement" at bounding box center [105, 58] width 81 height 15
